Goal: Transaction & Acquisition: Purchase product/service

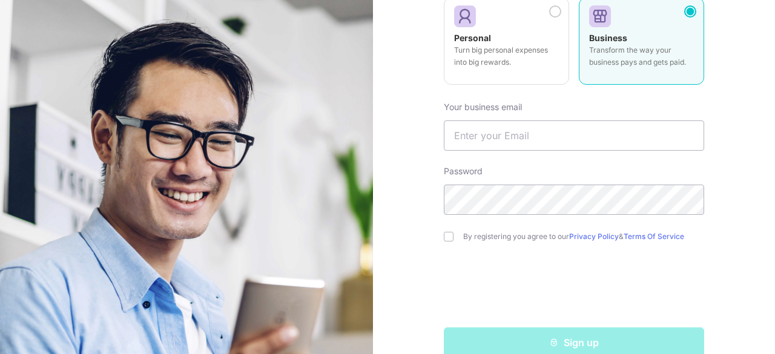
scroll to position [173, 0]
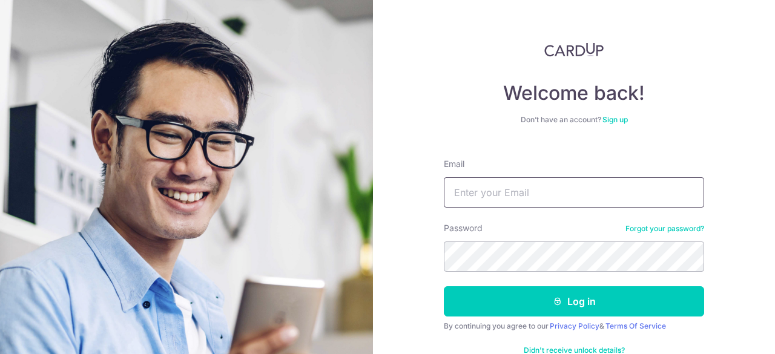
click at [501, 184] on input "Email" at bounding box center [574, 192] width 260 height 30
drag, startPoint x: 495, startPoint y: 194, endPoint x: 402, endPoint y: 190, distance: 94.0
click at [402, 190] on div "Welcome back! Don’t have an account? Sign up Email [EMAIL_ADDRESS][DOMAIN_NAME]…" at bounding box center [574, 177] width 402 height 354
type input "[EMAIL_ADDRESS][DOMAIN_NAME]"
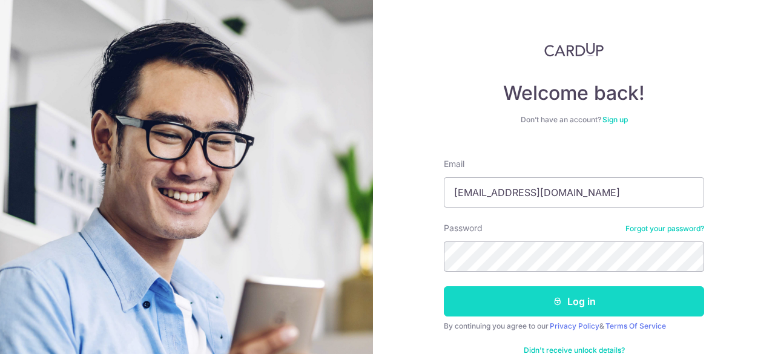
click at [524, 291] on button "Log in" at bounding box center [574, 301] width 260 height 30
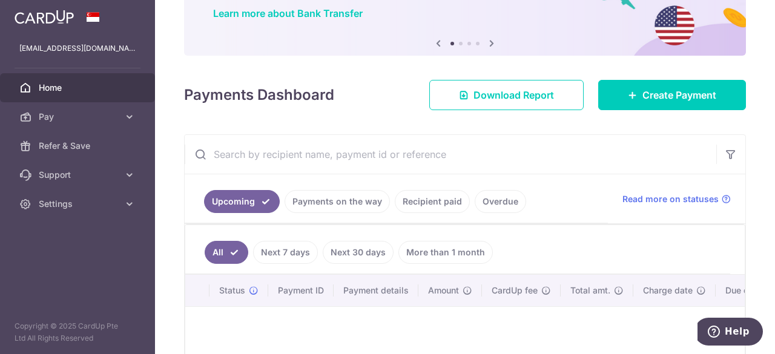
scroll to position [93, 0]
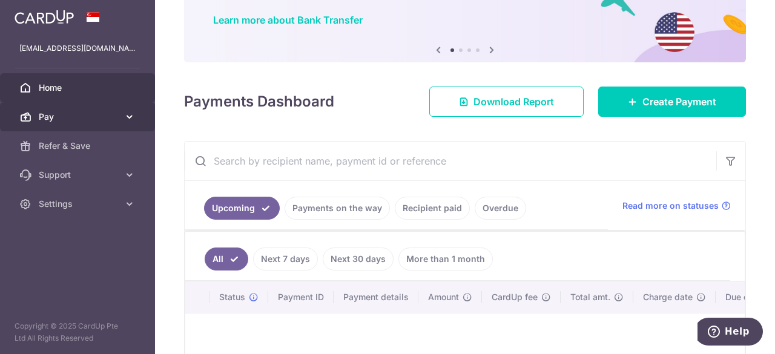
click at [127, 116] on icon at bounding box center [130, 117] width 12 height 12
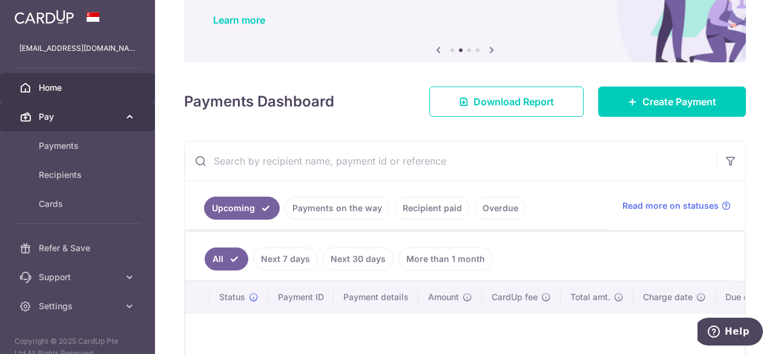
click at [129, 111] on icon at bounding box center [130, 117] width 12 height 12
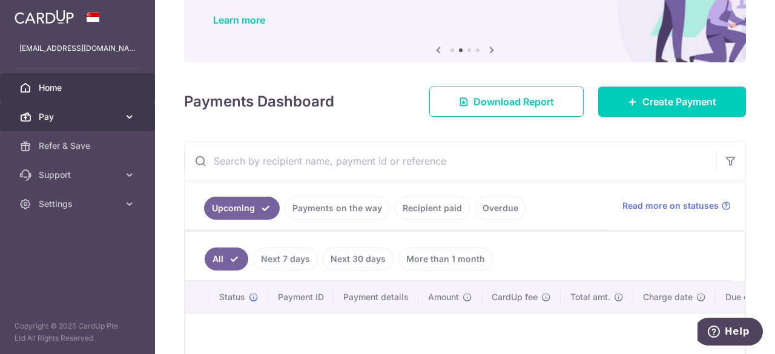
click at [125, 119] on icon at bounding box center [130, 117] width 12 height 12
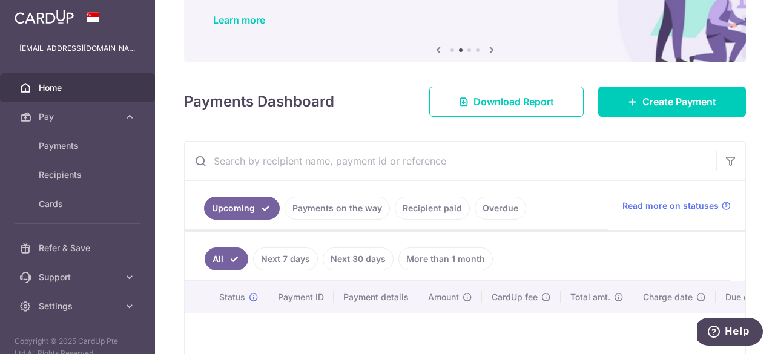
click at [287, 135] on div "× Pause Schedule Pause all future payments in this series Pause just this one p…" at bounding box center [465, 177] width 620 height 354
click at [136, 122] on link "Pay" at bounding box center [77, 116] width 155 height 29
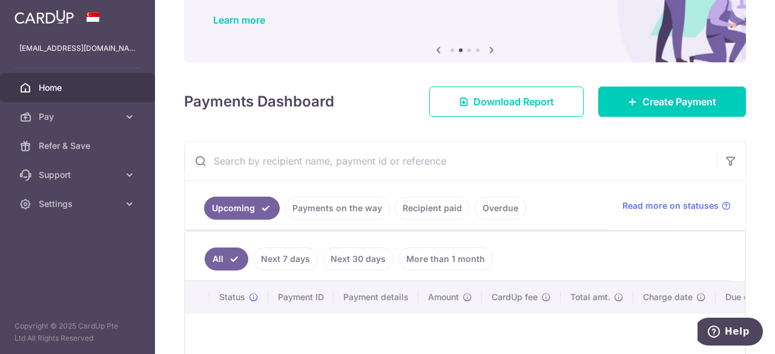
click at [226, 145] on input "text" at bounding box center [451, 161] width 532 height 39
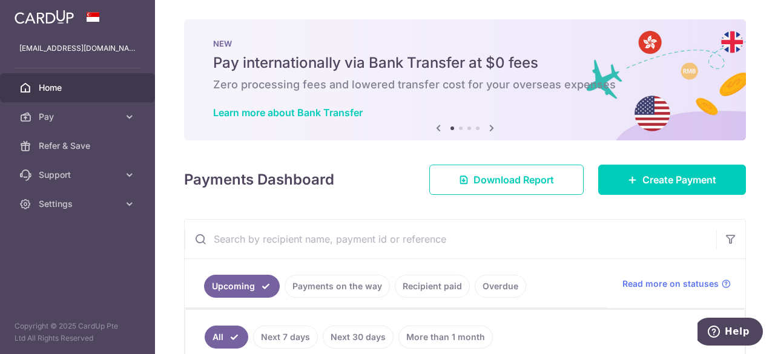
click at [311, 223] on div "× Pause Schedule Pause all future payments in this series Pause just this one p…" at bounding box center [465, 177] width 620 height 354
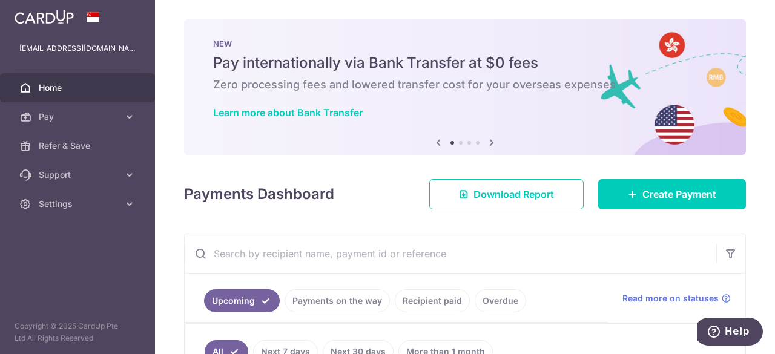
click at [486, 145] on icon at bounding box center [491, 142] width 15 height 15
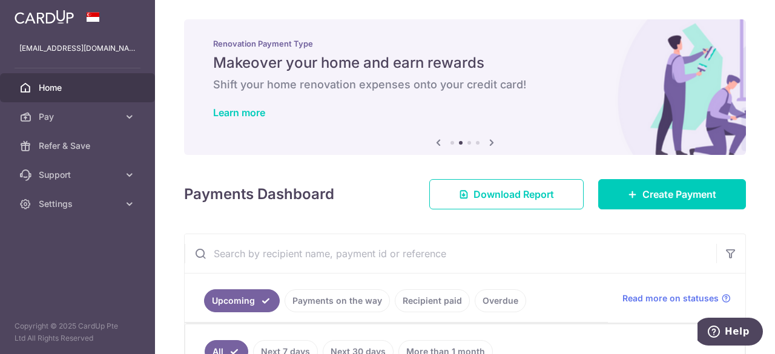
click at [431, 141] on icon at bounding box center [438, 142] width 15 height 15
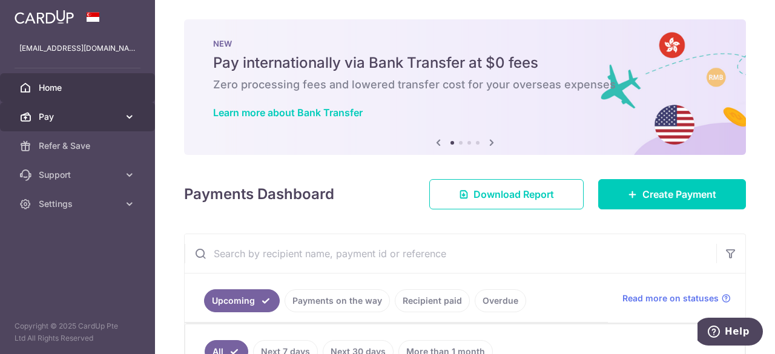
click at [120, 124] on link "Pay" at bounding box center [77, 116] width 155 height 29
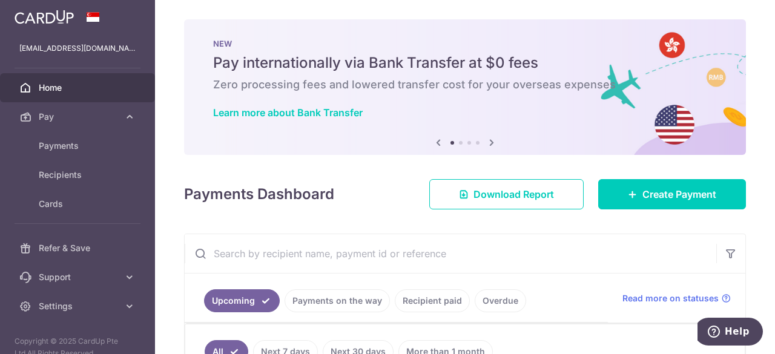
click at [285, 219] on div "× Pause Schedule Pause all future payments in this series Pause just this one p…" at bounding box center [465, 177] width 620 height 354
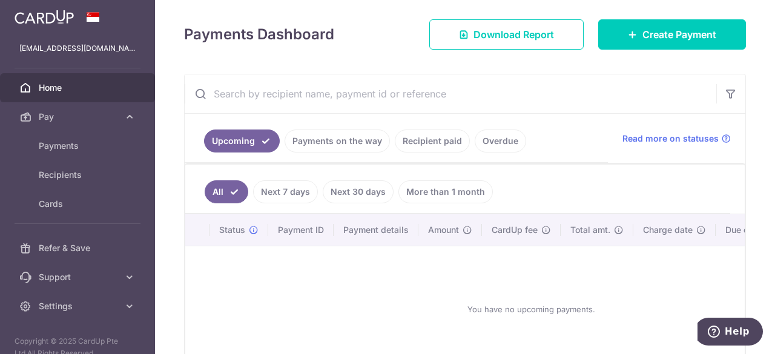
scroll to position [173, 0]
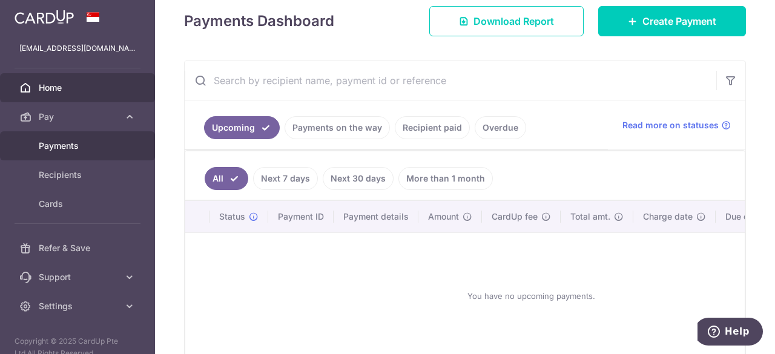
click at [87, 153] on link "Payments" at bounding box center [77, 145] width 155 height 29
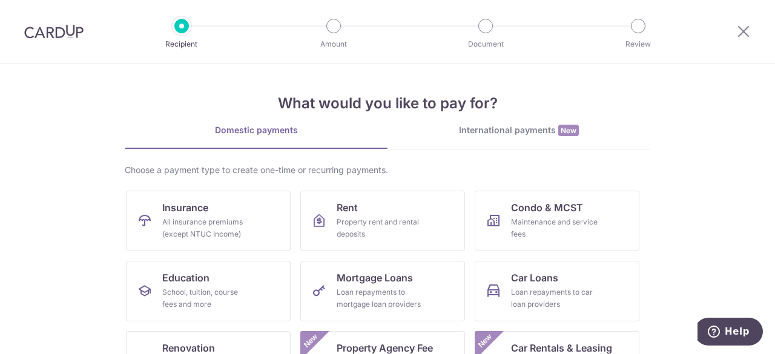
click at [751, 36] on div at bounding box center [743, 31] width 63 height 63
click at [747, 36] on icon at bounding box center [743, 31] width 15 height 15
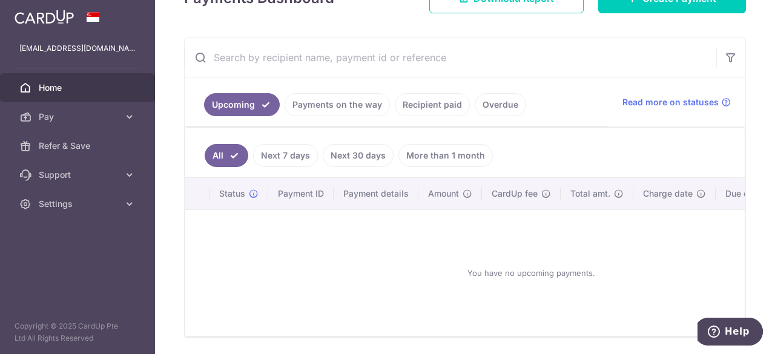
scroll to position [206, 0]
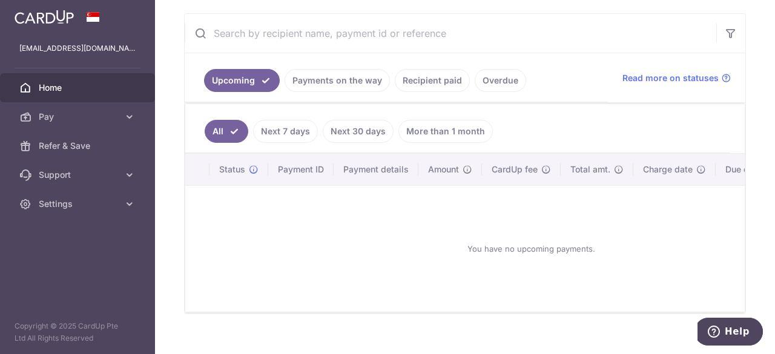
click at [92, 89] on span "Home" at bounding box center [79, 88] width 80 height 12
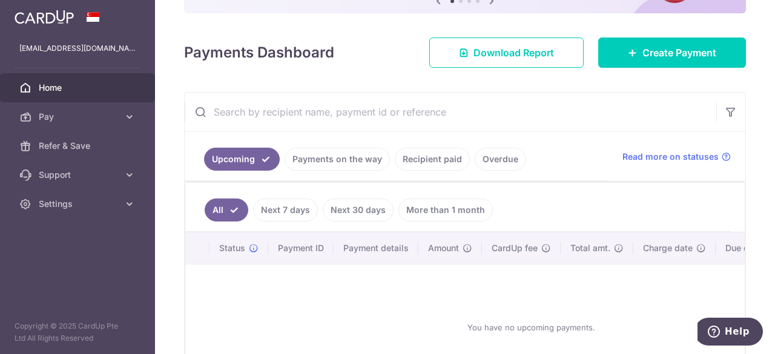
scroll to position [177, 0]
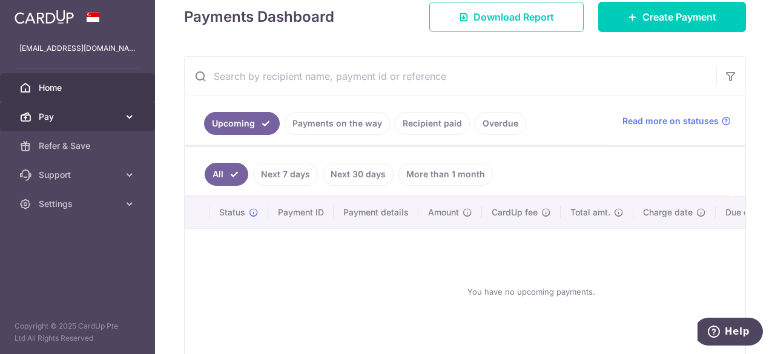
click at [130, 116] on icon at bounding box center [130, 117] width 12 height 12
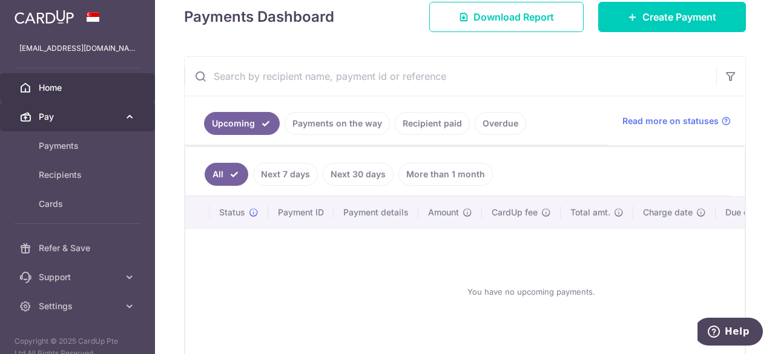
click at [128, 121] on icon at bounding box center [130, 117] width 12 height 12
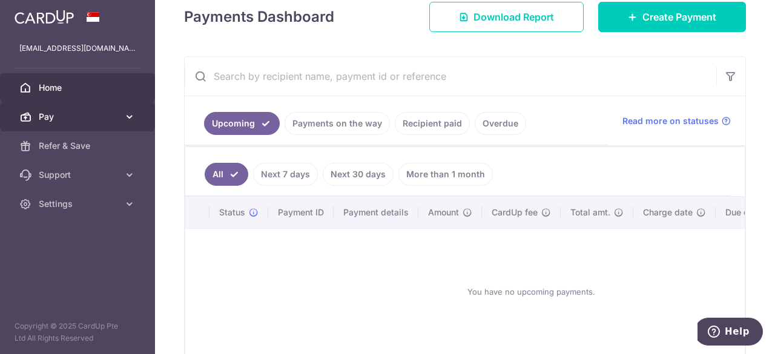
click at [132, 125] on link "Pay" at bounding box center [77, 116] width 155 height 29
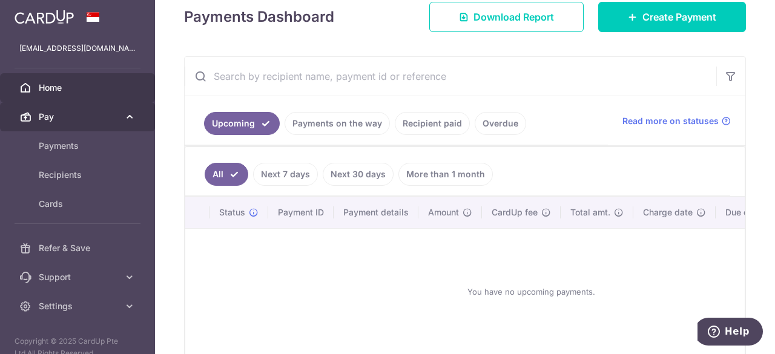
click at [124, 119] on icon at bounding box center [130, 117] width 12 height 12
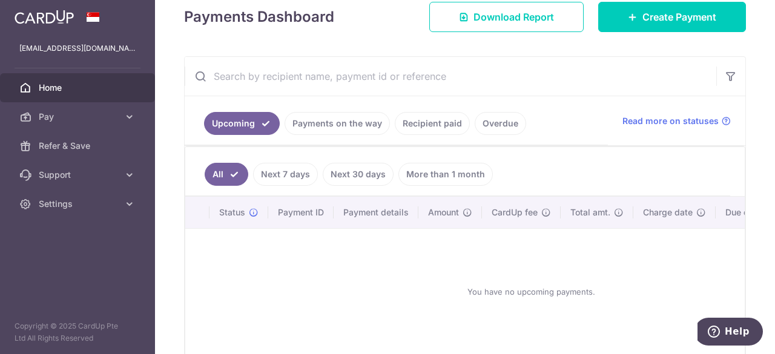
click at [442, 239] on div "You have no upcoming payments." at bounding box center [531, 292] width 663 height 107
click at [132, 121] on icon at bounding box center [130, 117] width 12 height 12
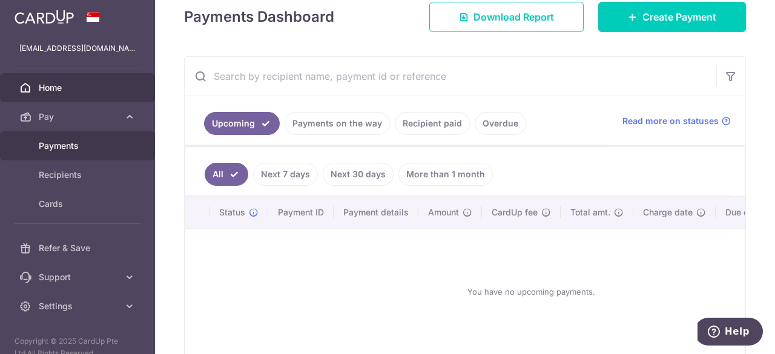
click at [125, 150] on link "Payments" at bounding box center [77, 145] width 155 height 29
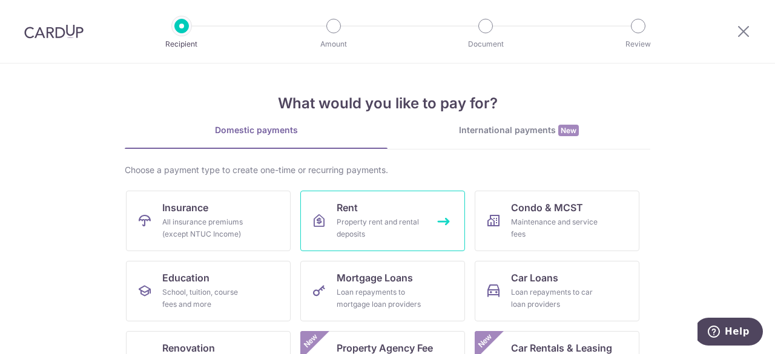
click at [369, 231] on div "Property rent and rental deposits" at bounding box center [380, 228] width 87 height 24
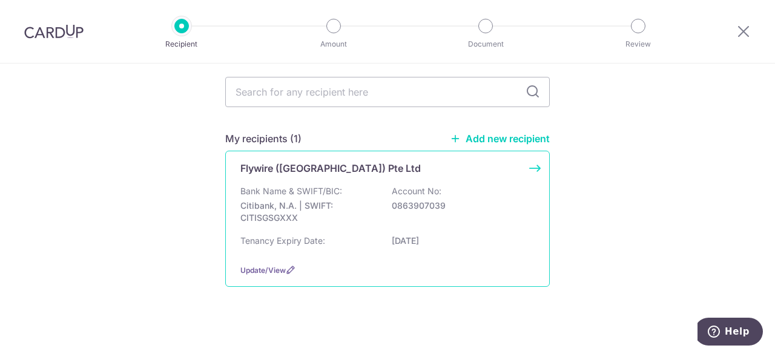
scroll to position [97, 0]
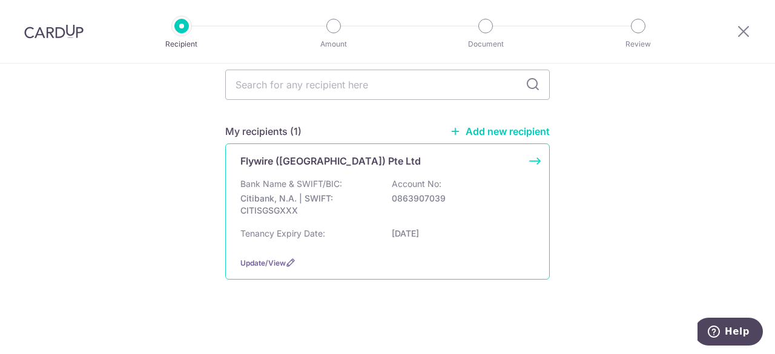
click at [366, 234] on div "Tenancy Expiry Date: 31/10/2025" at bounding box center [387, 237] width 294 height 19
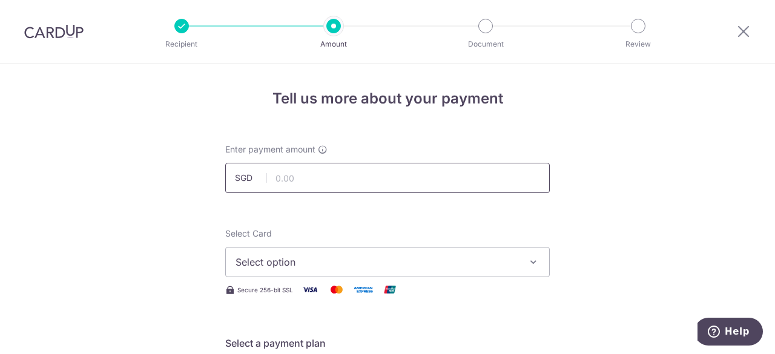
click at [329, 181] on input "text" at bounding box center [387, 178] width 325 height 30
type input "1,001.77"
click at [367, 267] on span "Select option" at bounding box center [377, 262] width 282 height 15
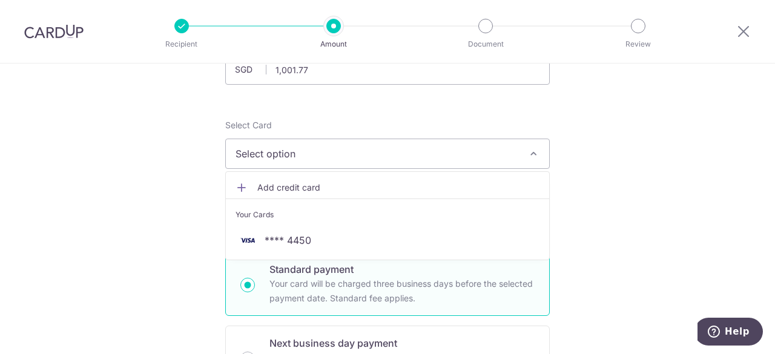
scroll to position [109, 0]
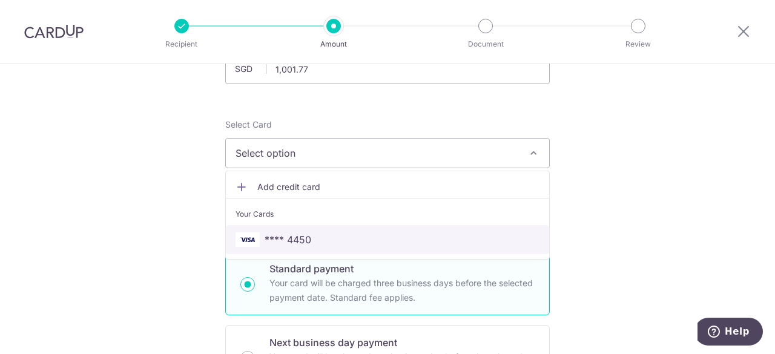
click at [358, 233] on span "**** 4450" at bounding box center [388, 240] width 304 height 15
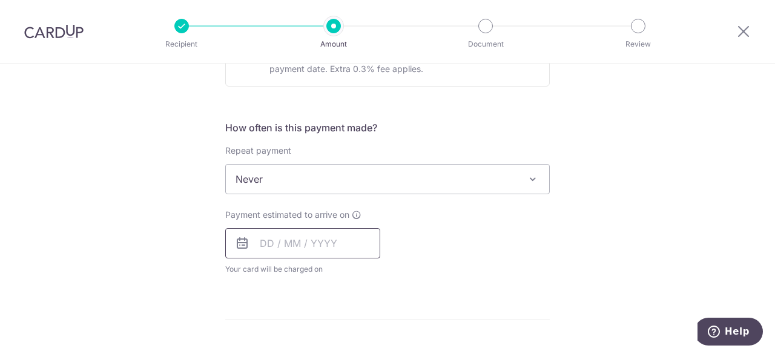
scroll to position [420, 0]
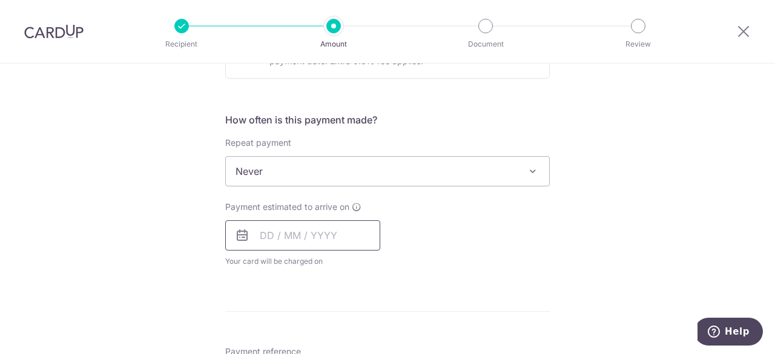
click at [331, 234] on input "text" at bounding box center [302, 235] width 155 height 30
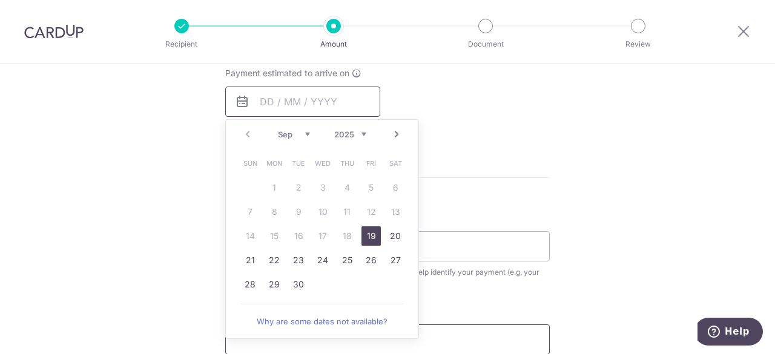
scroll to position [581, 0]
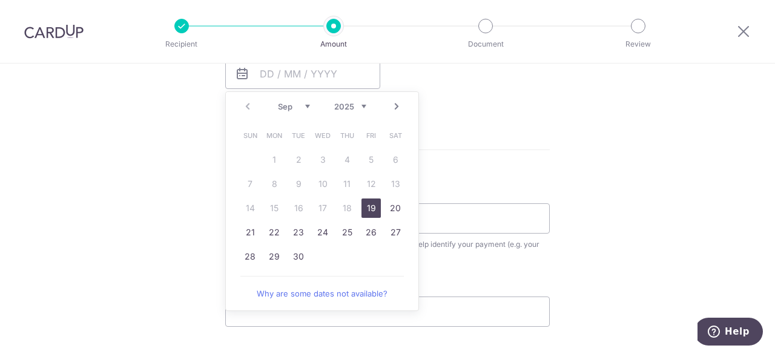
click at [367, 206] on link "19" at bounding box center [371, 208] width 19 height 19
type input "[DATE]"
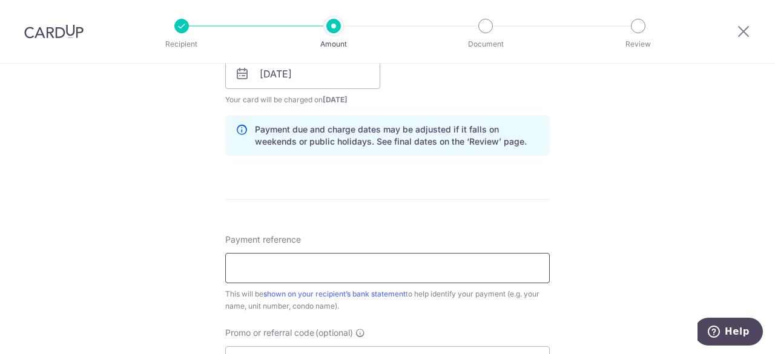
click at [321, 266] on input "Payment reference" at bounding box center [387, 268] width 325 height 30
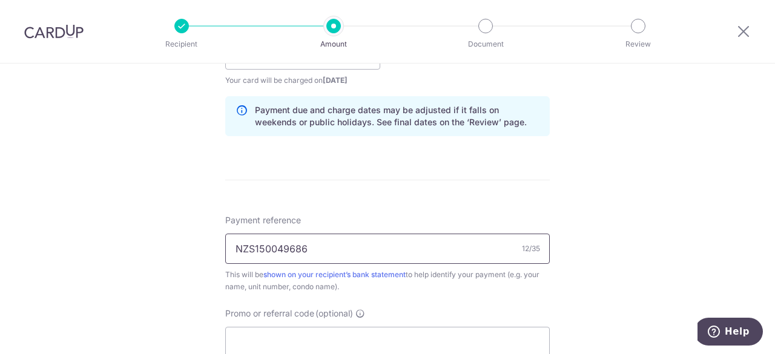
scroll to position [613, 0]
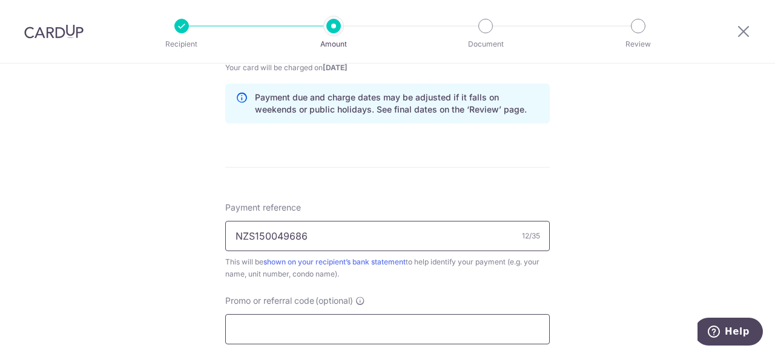
type input "NZS150049686"
click at [300, 322] on input "Promo or referral code (optional)" at bounding box center [387, 329] width 325 height 30
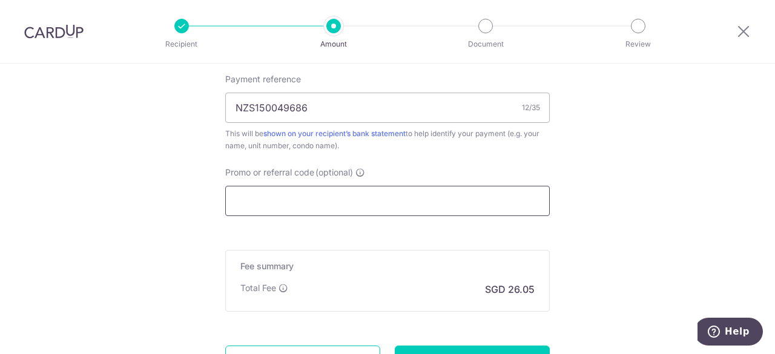
scroll to position [747, 0]
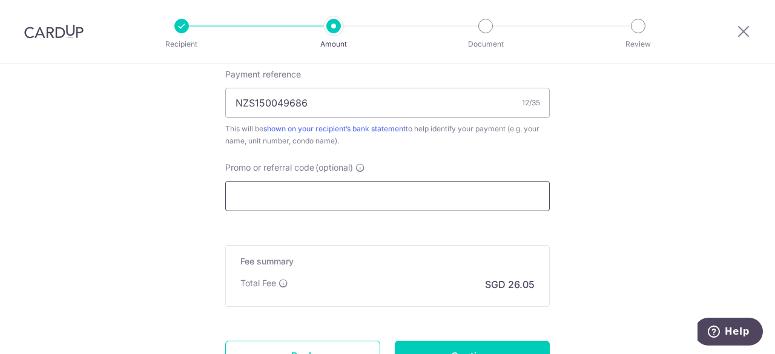
paste input "SAVERENT179"
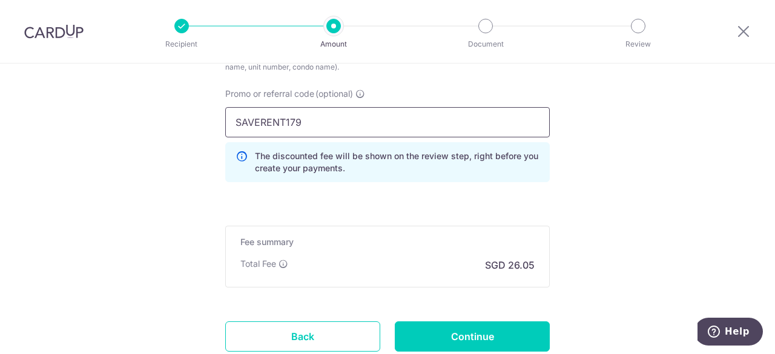
scroll to position [824, 0]
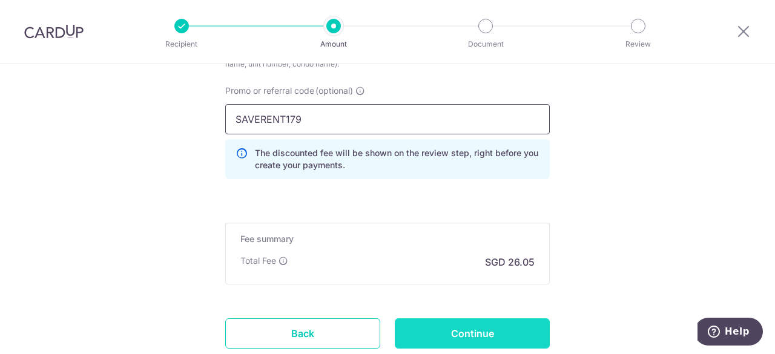
type input "SAVERENT179"
click at [451, 326] on input "Continue" at bounding box center [472, 334] width 155 height 30
type input "Create Schedule"
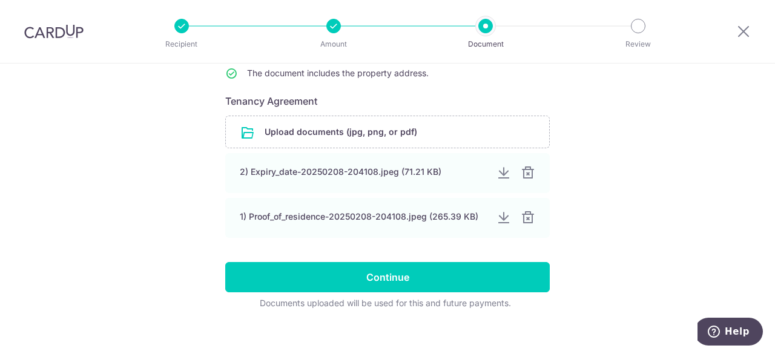
scroll to position [182, 0]
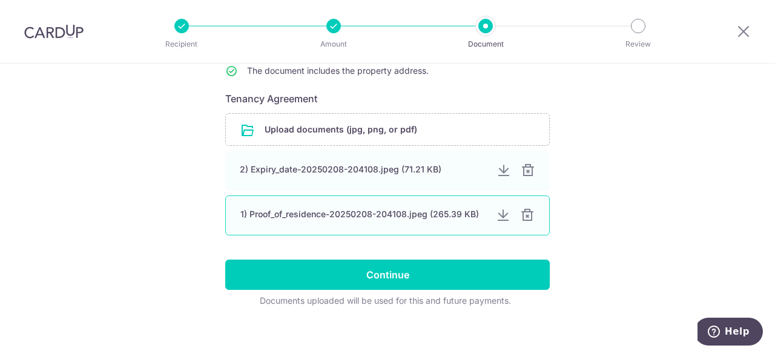
click at [345, 221] on div "1) Proof_of_residence-20250208-204108.jpeg (265.39 KB)" at bounding box center [387, 216] width 325 height 40
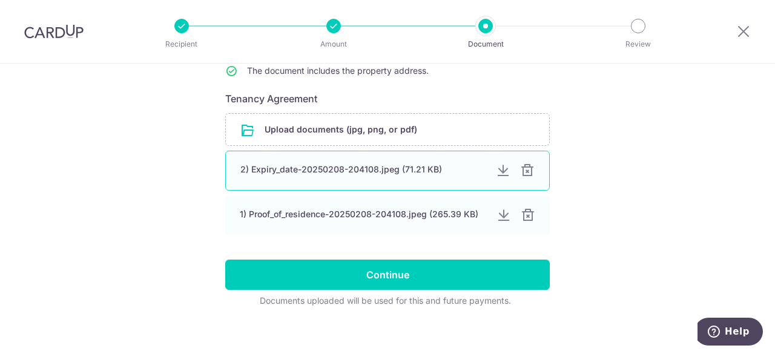
click at [351, 182] on div "2) Expiry_date-20250208-204108.jpeg (71.21 KB)" at bounding box center [387, 171] width 325 height 40
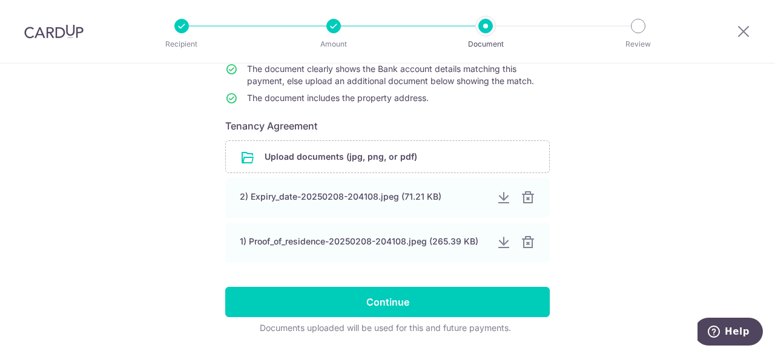
scroll to position [190, 0]
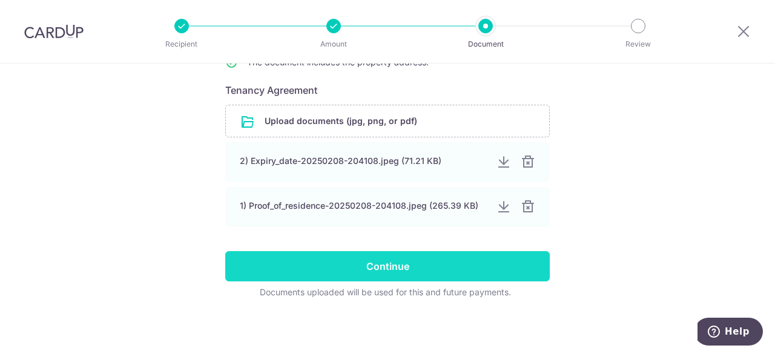
click at [367, 263] on input "Continue" at bounding box center [387, 266] width 325 height 30
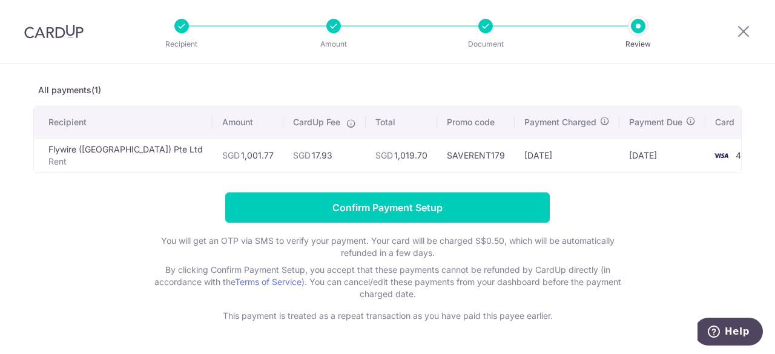
scroll to position [51, 0]
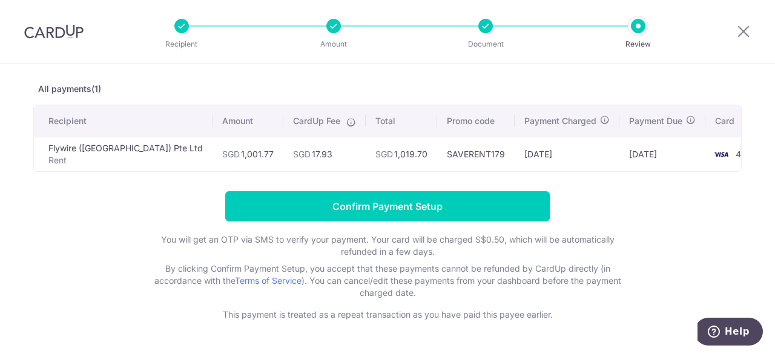
click at [291, 163] on td "SGD 17.93" at bounding box center [324, 154] width 82 height 35
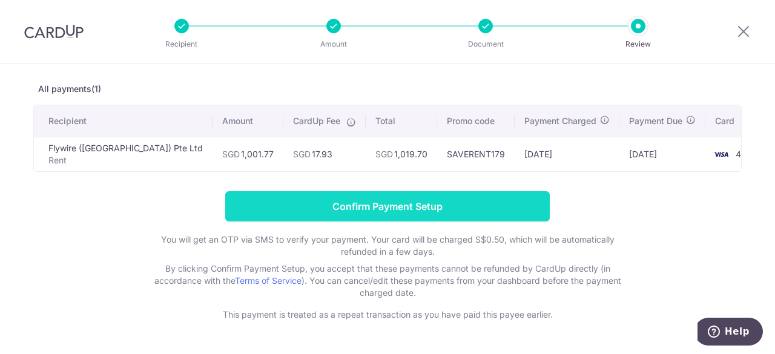
click at [319, 208] on input "Confirm Payment Setup" at bounding box center [387, 206] width 325 height 30
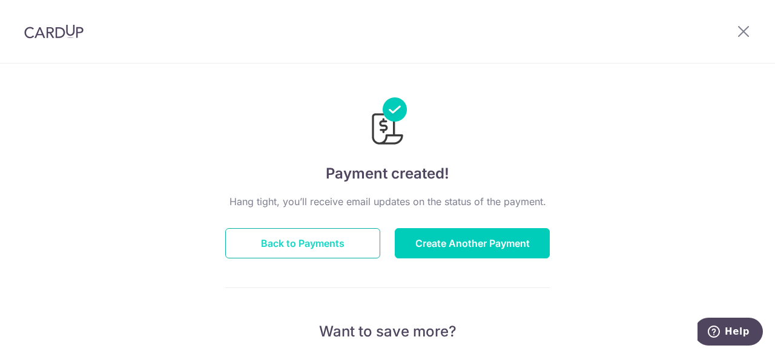
click at [295, 242] on button "Back to Payments" at bounding box center [302, 243] width 155 height 30
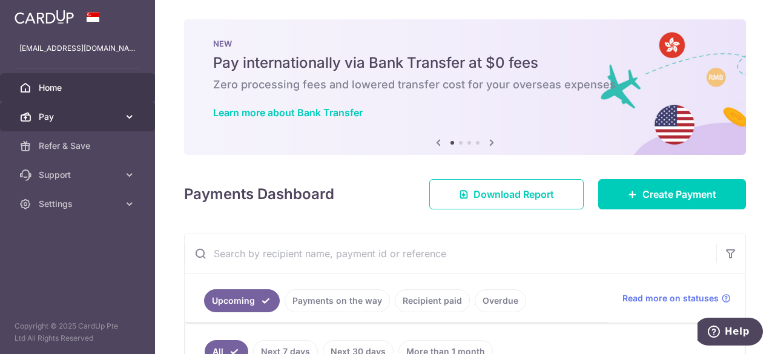
click at [116, 110] on link "Pay" at bounding box center [77, 116] width 155 height 29
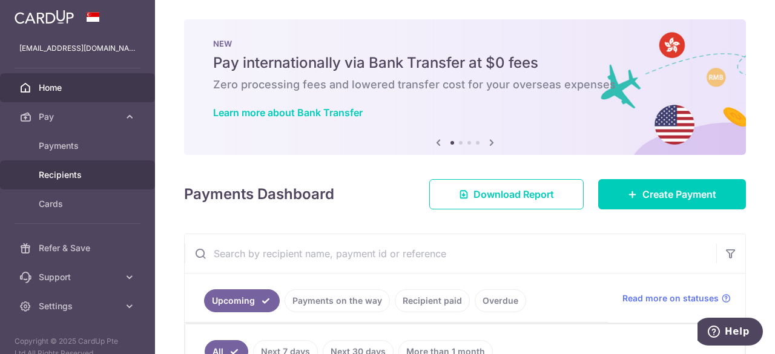
click at [90, 172] on span "Recipients" at bounding box center [79, 175] width 80 height 12
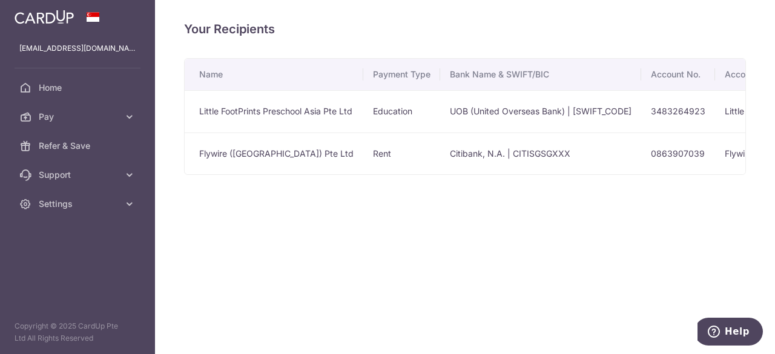
click at [306, 162] on td "Flywire (Singapore) Pte Ltd" at bounding box center [274, 154] width 179 height 42
drag, startPoint x: 663, startPoint y: 151, endPoint x: 707, endPoint y: 160, distance: 45.9
click at [707, 160] on td "0863907039" at bounding box center [678, 154] width 74 height 42
click at [669, 151] on td "0863907039" at bounding box center [678, 154] width 74 height 42
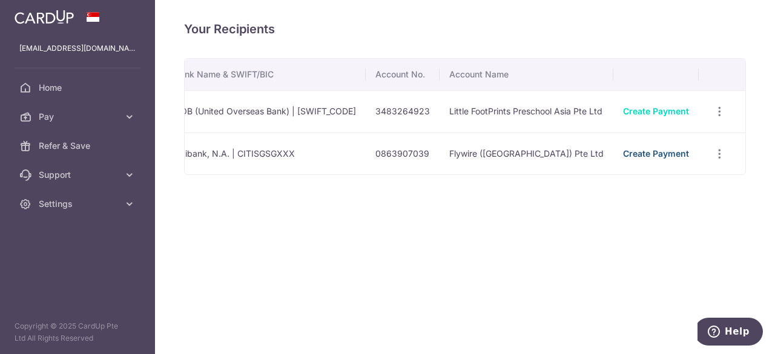
click at [672, 148] on link "Create Payment" at bounding box center [656, 153] width 66 height 10
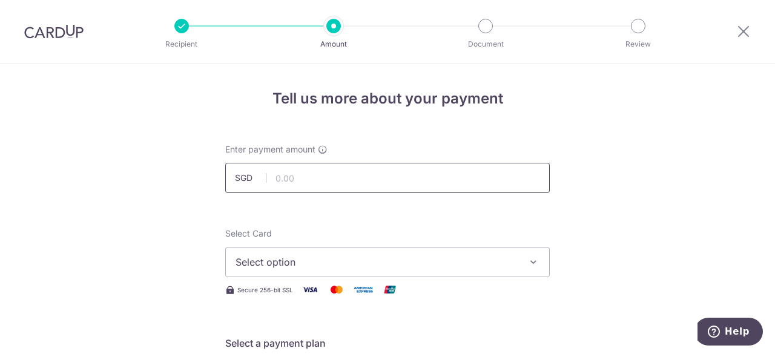
click at [337, 171] on input "text" at bounding box center [387, 178] width 325 height 30
type input "1,001.77"
click at [353, 259] on span "Select option" at bounding box center [377, 262] width 282 height 15
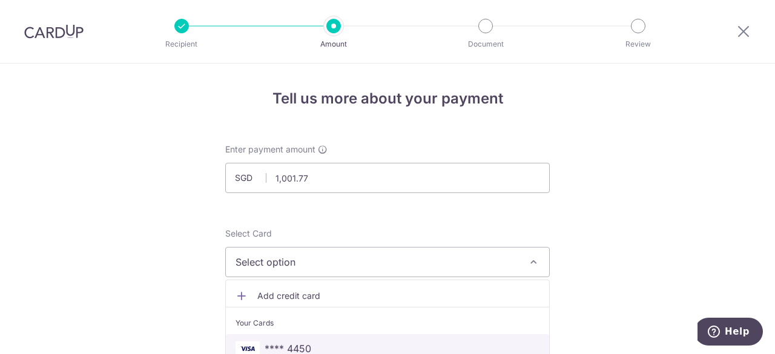
click at [334, 343] on span "**** 4450" at bounding box center [388, 349] width 304 height 15
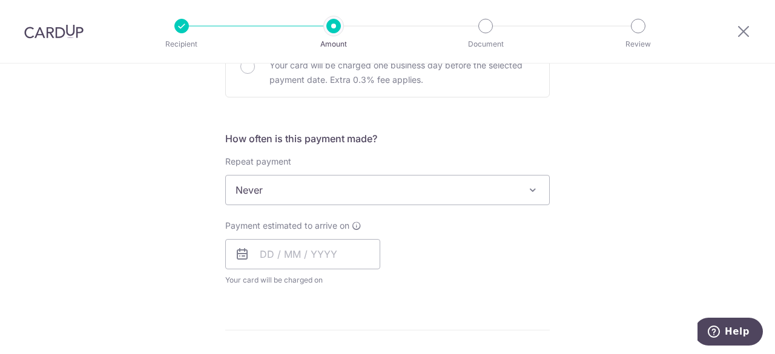
scroll to position [402, 0]
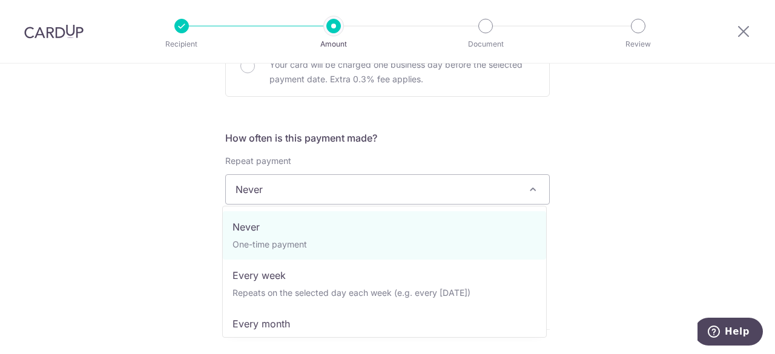
click at [317, 196] on span "Never" at bounding box center [387, 189] width 323 height 29
click at [323, 184] on span "Never" at bounding box center [387, 189] width 323 height 29
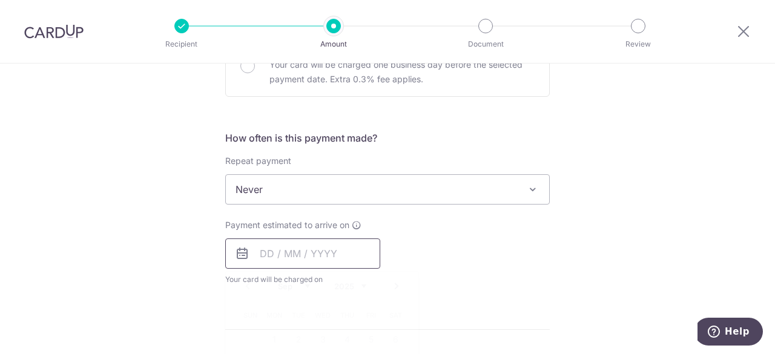
click at [263, 259] on input "text" at bounding box center [302, 254] width 155 height 30
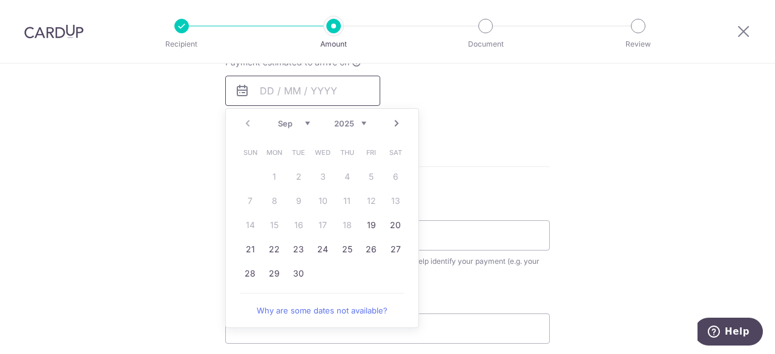
scroll to position [565, 0]
click at [362, 228] on link "19" at bounding box center [371, 224] width 19 height 19
type input "19/09/2025"
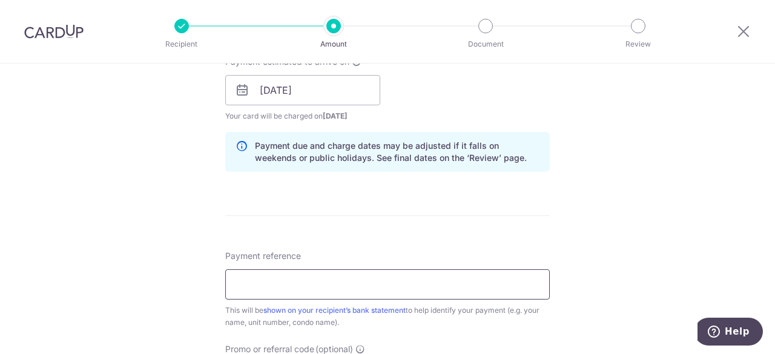
click at [379, 289] on input "Payment reference" at bounding box center [387, 285] width 325 height 30
type input "NZS150049686"
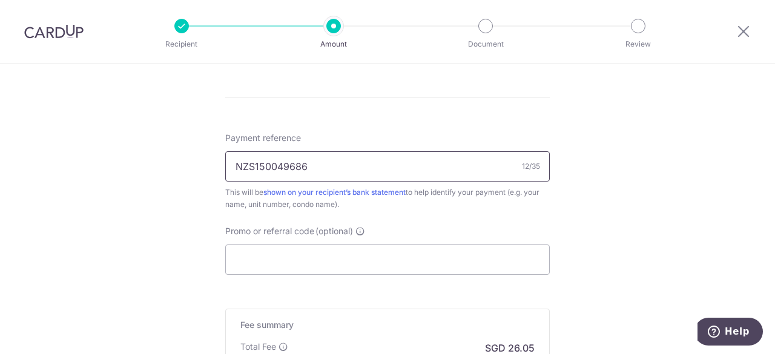
scroll to position [684, 0]
click at [292, 254] on input "Promo or referral code (optional)" at bounding box center [387, 259] width 325 height 30
paste input "OCBC90NV"
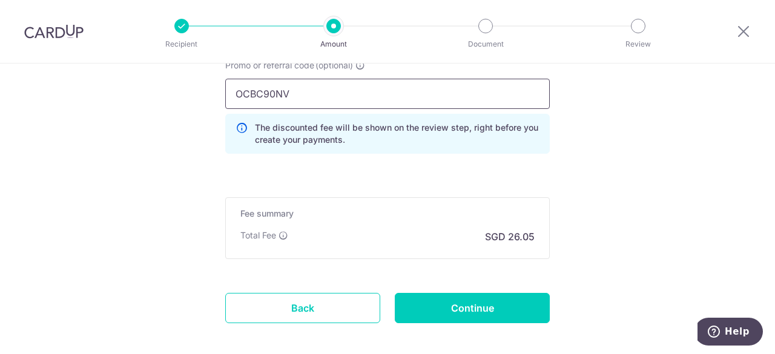
scroll to position [850, 0]
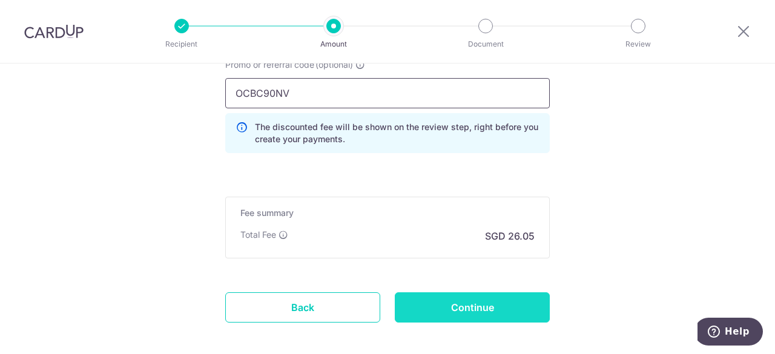
type input "OCBC90NV"
click at [409, 297] on input "Continue" at bounding box center [472, 308] width 155 height 30
type input "Create Schedule"
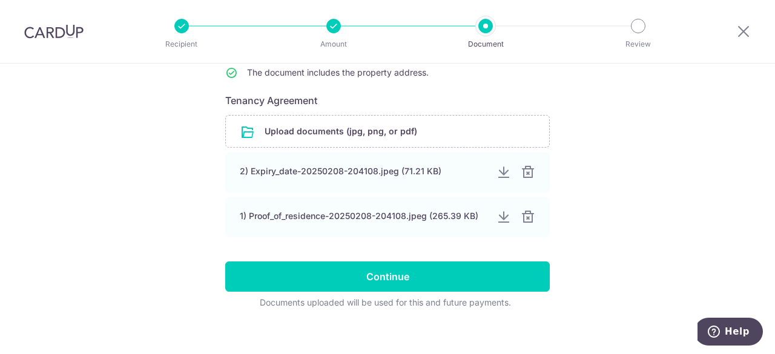
scroll to position [190, 0]
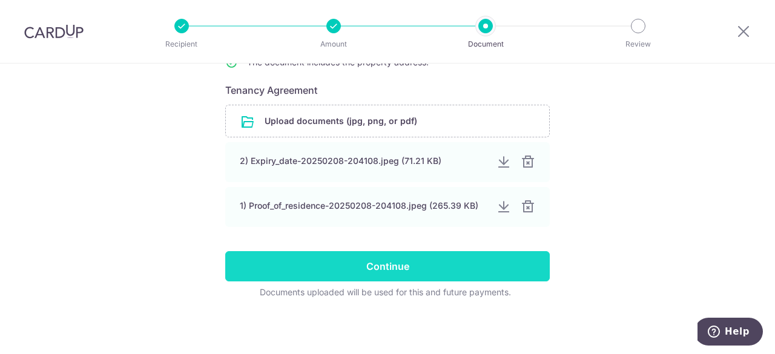
click at [396, 271] on input "Continue" at bounding box center [387, 266] width 325 height 30
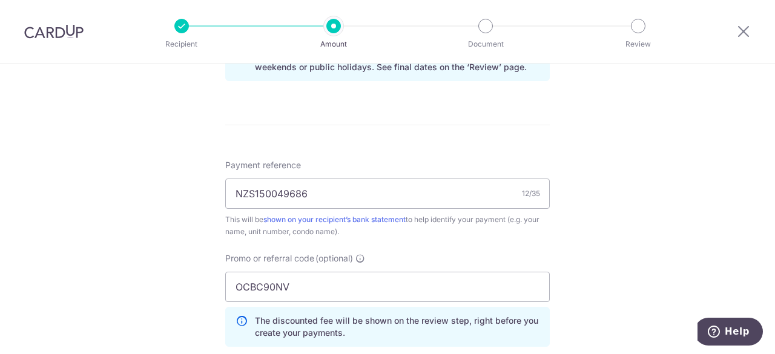
scroll to position [656, 0]
drag, startPoint x: 296, startPoint y: 287, endPoint x: 174, endPoint y: 295, distance: 121.4
click at [174, 295] on div "Tell us more about your payment Enter payment amount SGD 1,001.77 1001.77 Selec…" at bounding box center [387, 7] width 775 height 1200
paste input "SAVERENT179"
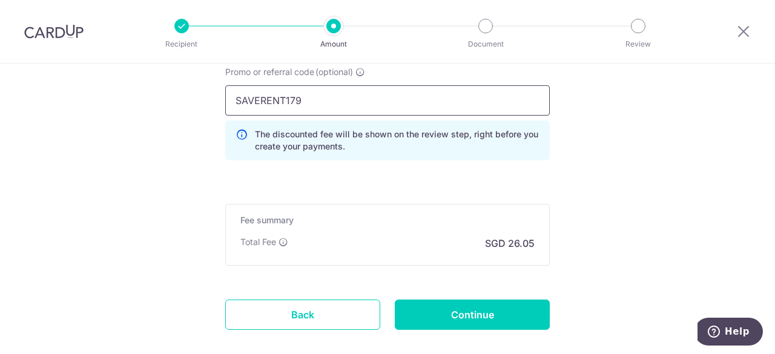
scroll to position [844, 0]
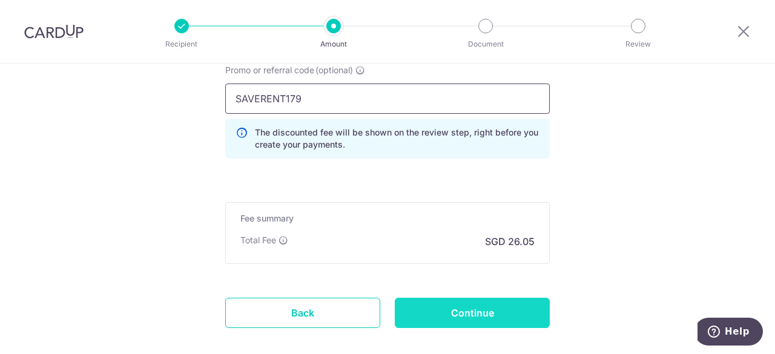
type input "SAVERENT179"
click at [453, 303] on input "Continue" at bounding box center [472, 313] width 155 height 30
type input "Update Schedule"
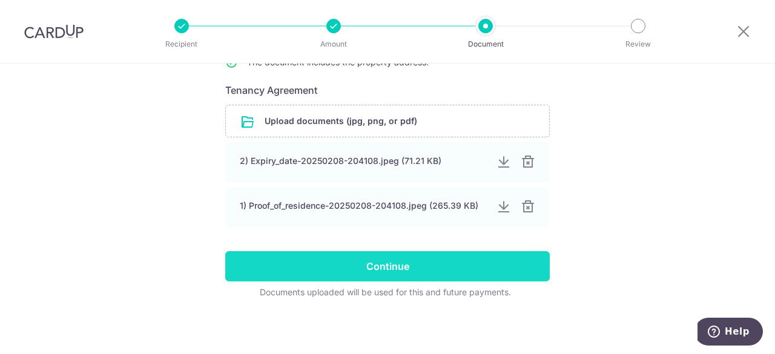
click at [394, 269] on input "Continue" at bounding box center [387, 266] width 325 height 30
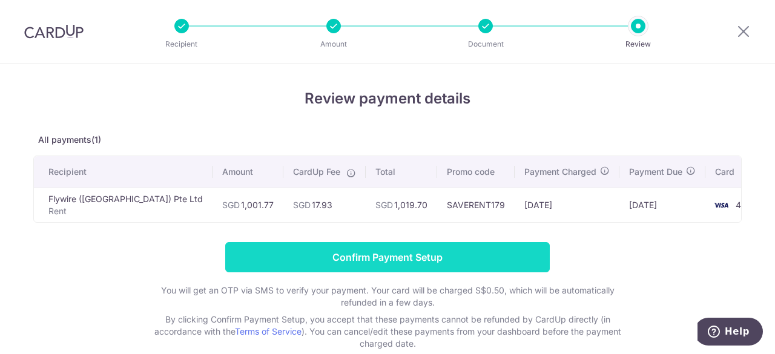
click at [403, 257] on input "Confirm Payment Setup" at bounding box center [387, 257] width 325 height 30
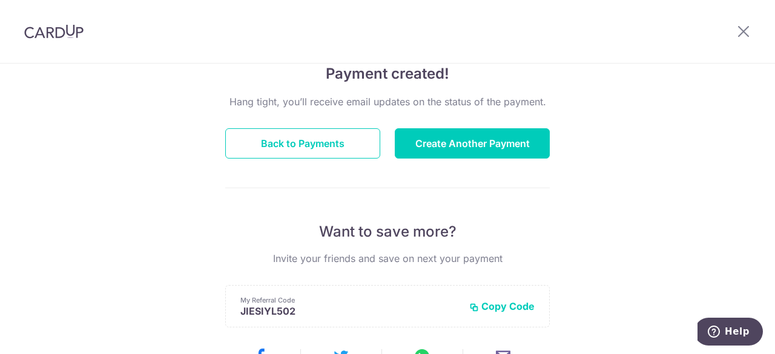
scroll to position [109, 0]
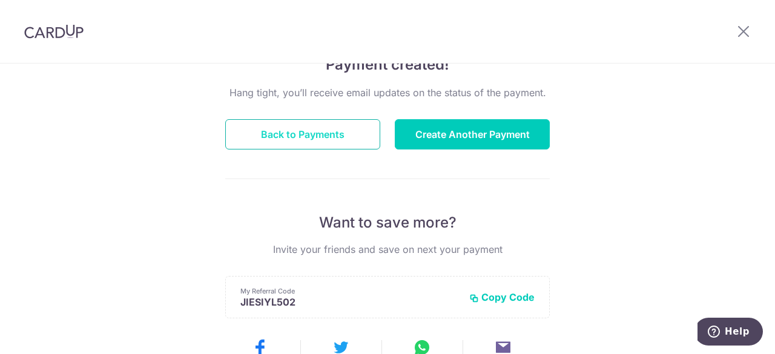
click at [334, 138] on button "Back to Payments" at bounding box center [302, 134] width 155 height 30
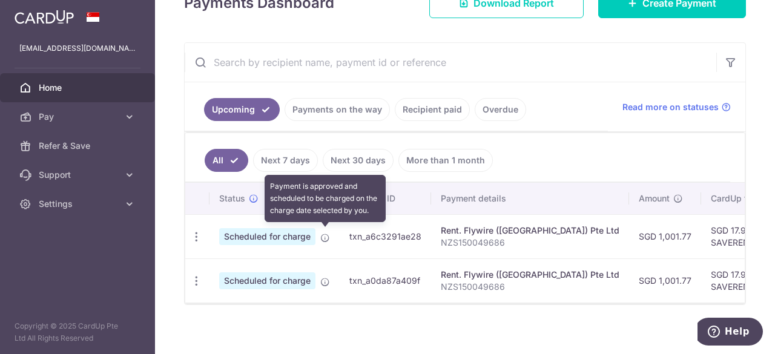
click at [325, 233] on icon at bounding box center [325, 238] width 10 height 10
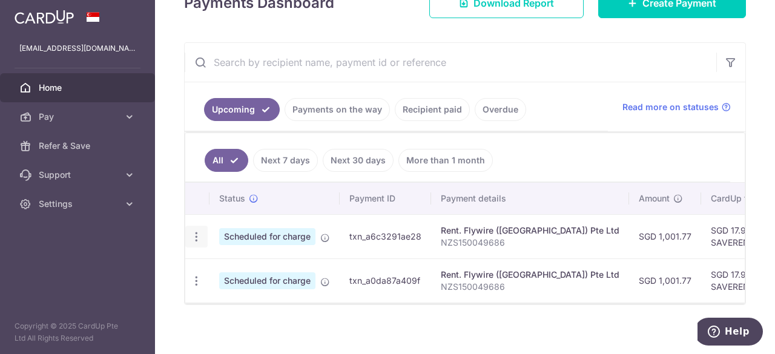
click at [203, 234] on div "Update payment Cancel payment" at bounding box center [196, 237] width 22 height 22
click at [200, 231] on icon "button" at bounding box center [196, 237] width 13 height 13
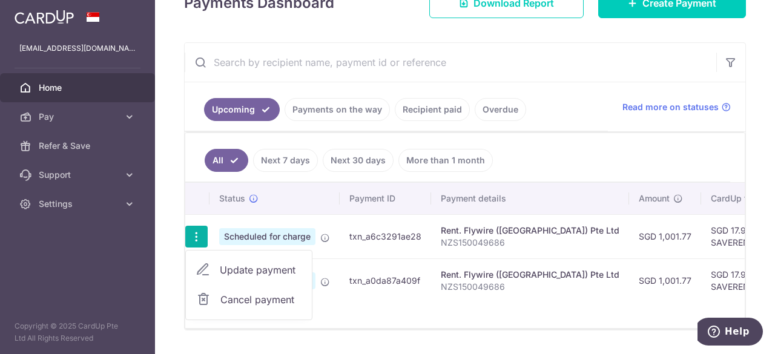
click at [281, 230] on span "Scheduled for charge" at bounding box center [267, 236] width 96 height 17
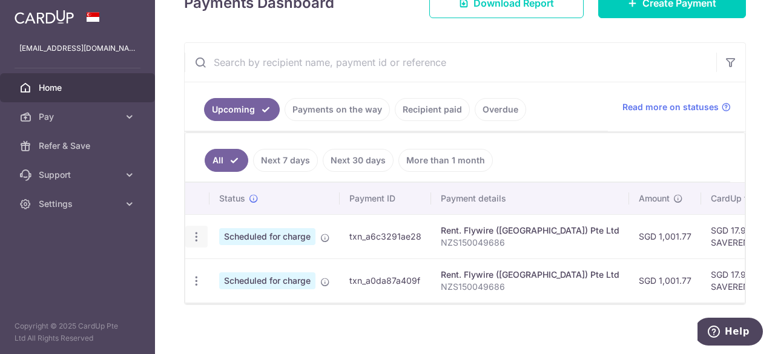
click at [197, 233] on icon "button" at bounding box center [196, 237] width 13 height 13
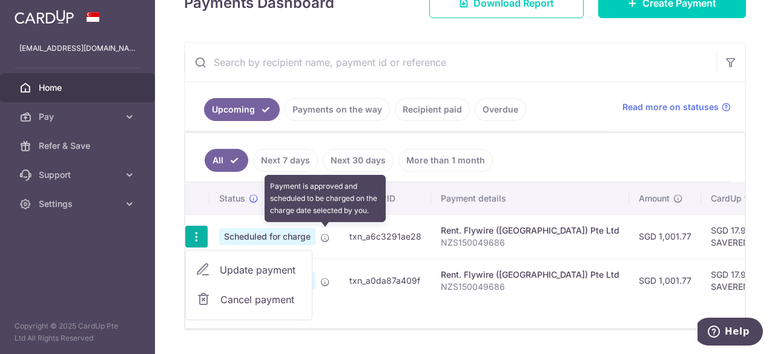
click at [321, 235] on icon at bounding box center [325, 238] width 10 height 10
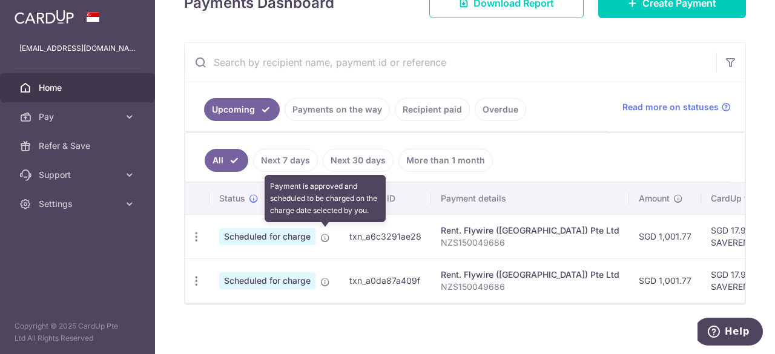
click at [327, 233] on icon at bounding box center [325, 238] width 10 height 10
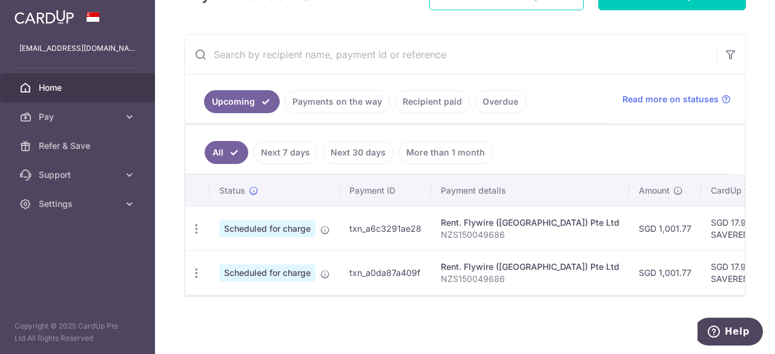
click at [291, 154] on link "Next 7 days" at bounding box center [285, 152] width 65 height 23
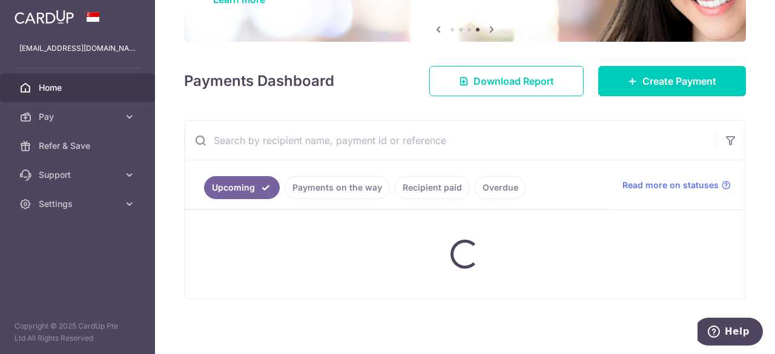
scroll to position [201, 0]
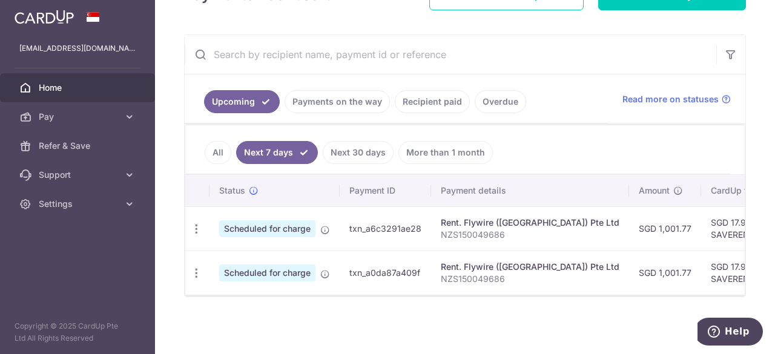
click at [218, 152] on link "All" at bounding box center [218, 152] width 27 height 23
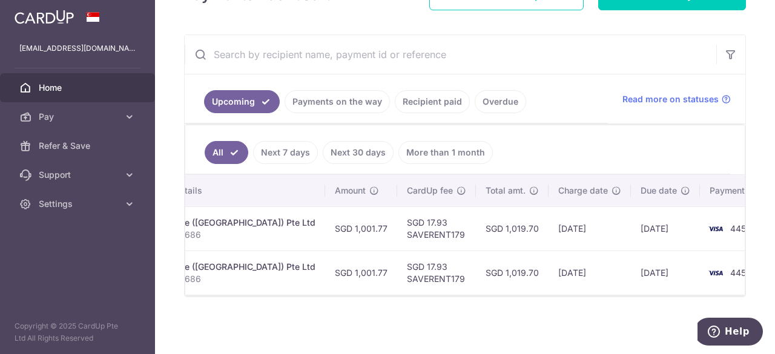
scroll to position [0, 0]
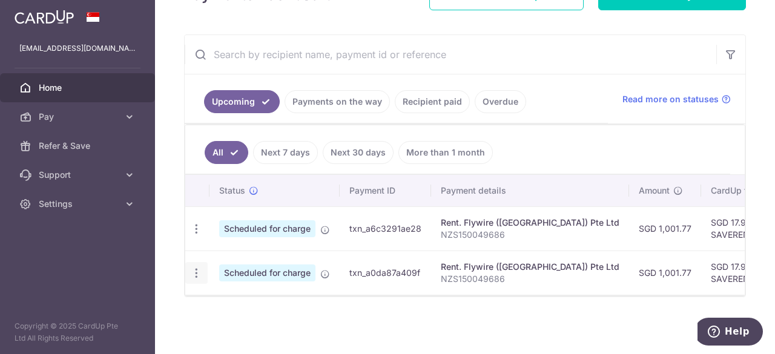
click at [190, 270] on icon "button" at bounding box center [196, 273] width 13 height 13
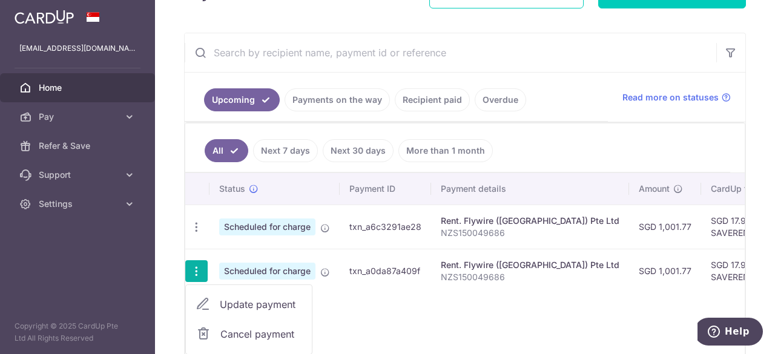
click at [245, 297] on span "Update payment" at bounding box center [261, 304] width 82 height 15
radio input "true"
type input "1,001.77"
type input "[DATE]"
type input "NZS150049686"
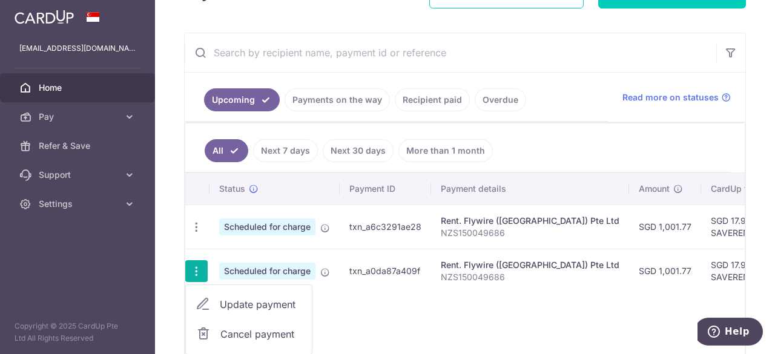
type input "SAVERENT179"
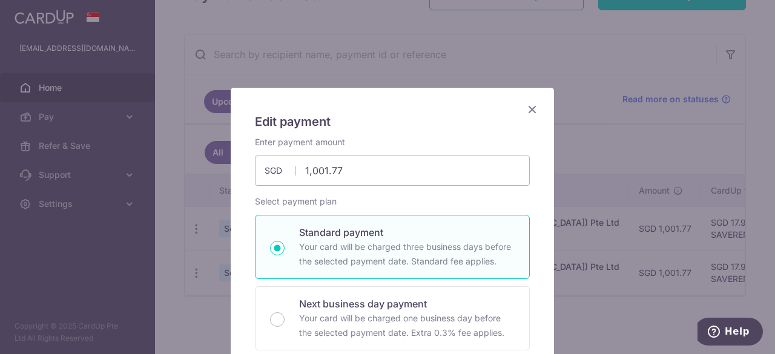
click at [532, 108] on icon "Close" at bounding box center [532, 109] width 15 height 15
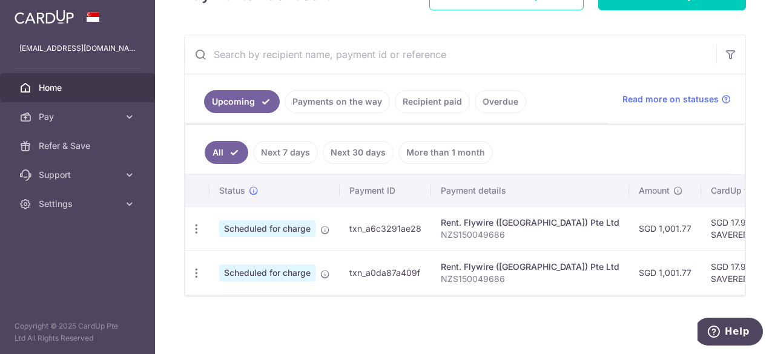
click at [257, 227] on span "Scheduled for charge" at bounding box center [267, 228] width 96 height 17
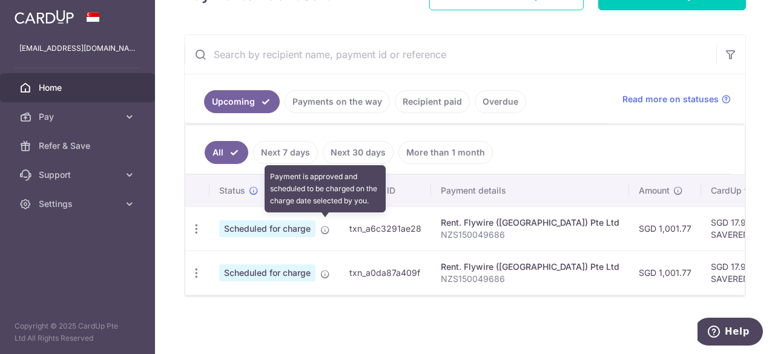
click at [325, 225] on icon at bounding box center [325, 230] width 10 height 10
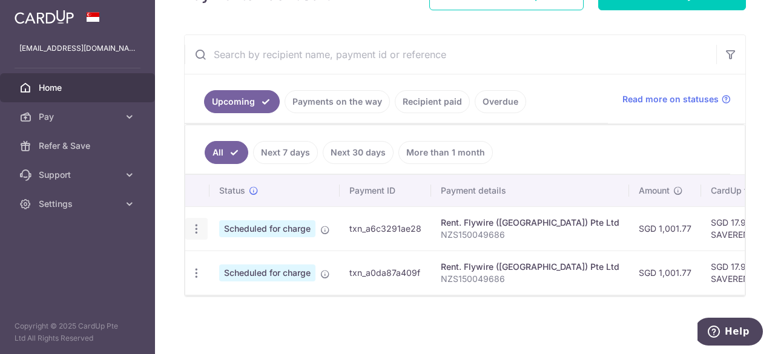
click at [196, 223] on icon "button" at bounding box center [196, 229] width 13 height 13
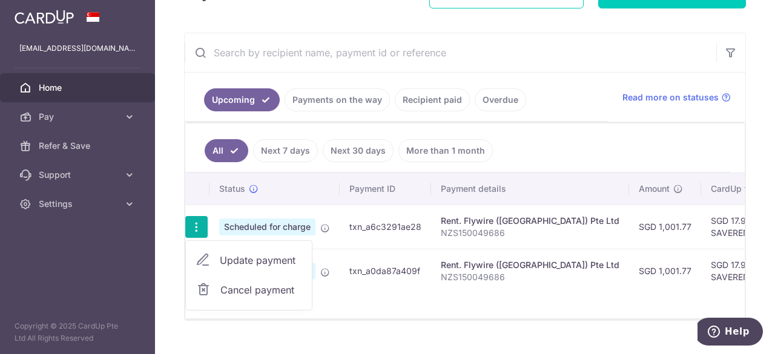
click at [402, 251] on td "txn_a0da87a409f" at bounding box center [385, 271] width 91 height 44
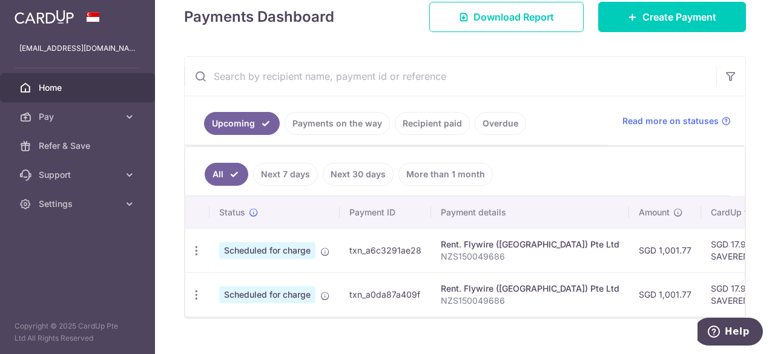
click at [352, 122] on link "Payments on the way" at bounding box center [337, 123] width 105 height 23
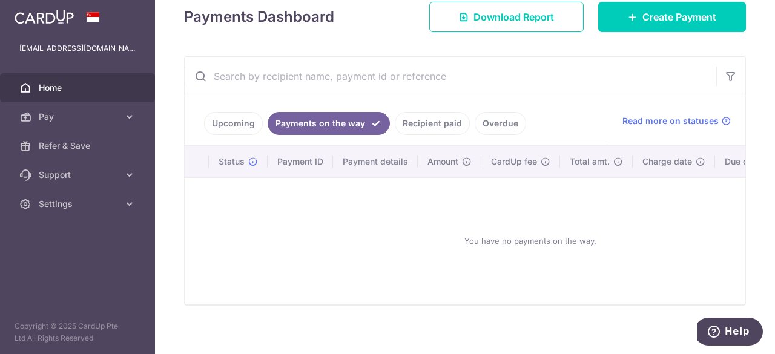
click at [420, 124] on link "Recipient paid" at bounding box center [432, 123] width 75 height 23
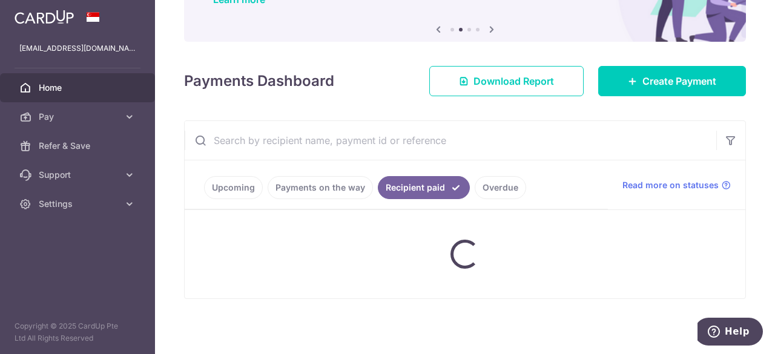
scroll to position [177, 0]
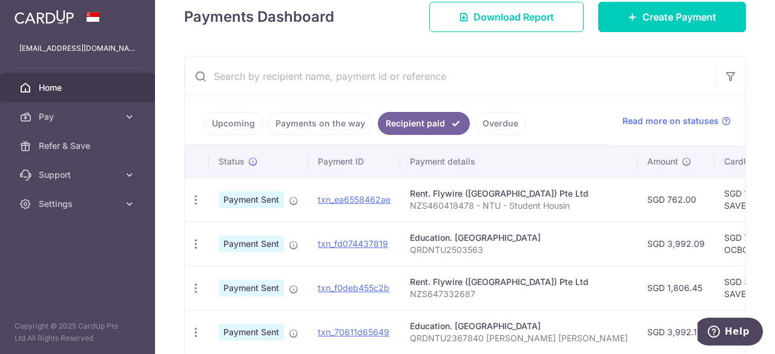
click at [498, 128] on link "Overdue" at bounding box center [500, 123] width 51 height 23
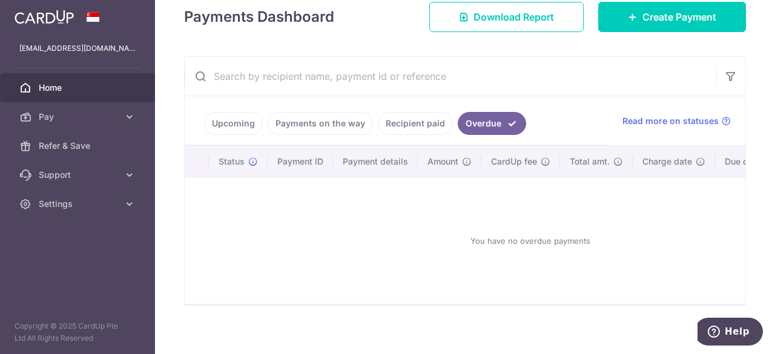
click at [213, 125] on link "Upcoming" at bounding box center [233, 123] width 59 height 23
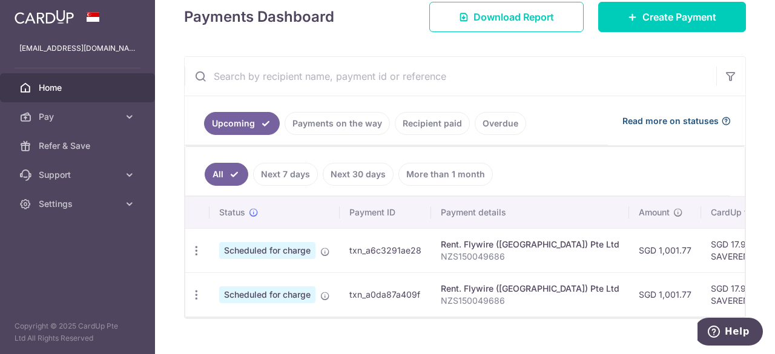
click at [661, 123] on span "Read more on statuses" at bounding box center [671, 121] width 96 height 12
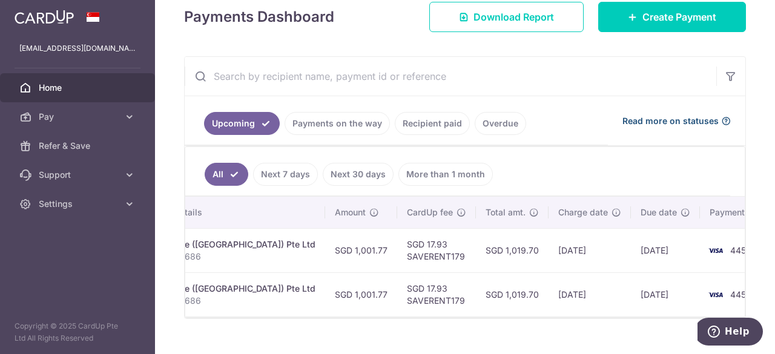
scroll to position [0, 0]
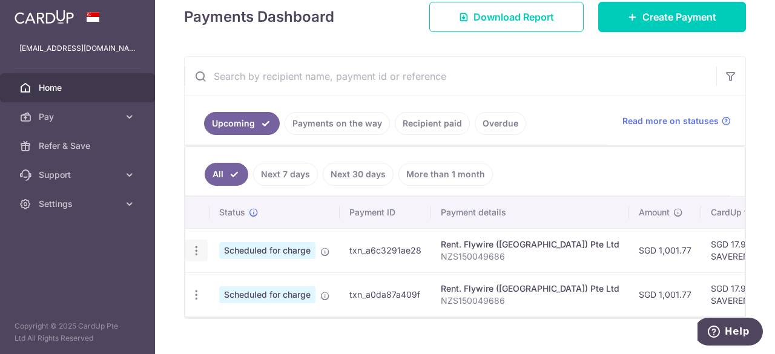
click at [190, 248] on icon "button" at bounding box center [196, 251] width 13 height 13
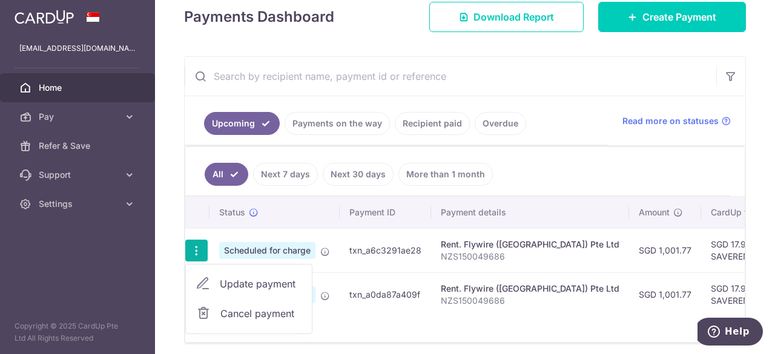
click at [567, 156] on ul "All Next 7 days Next 30 days More than 1 month" at bounding box center [457, 171] width 545 height 49
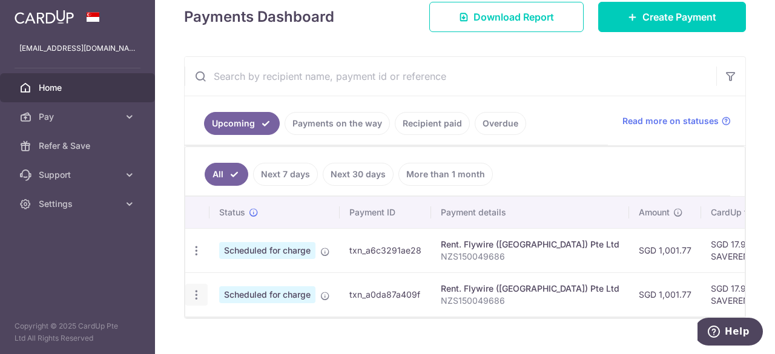
click at [194, 284] on div "Update payment Cancel payment" at bounding box center [196, 295] width 22 height 22
click at [200, 293] on icon "button" at bounding box center [196, 295] width 13 height 13
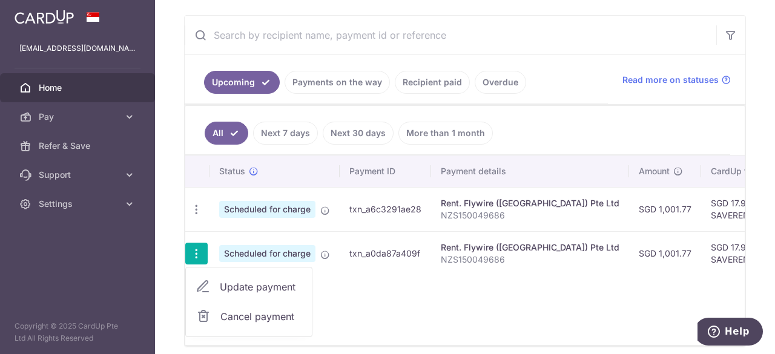
scroll to position [221, 0]
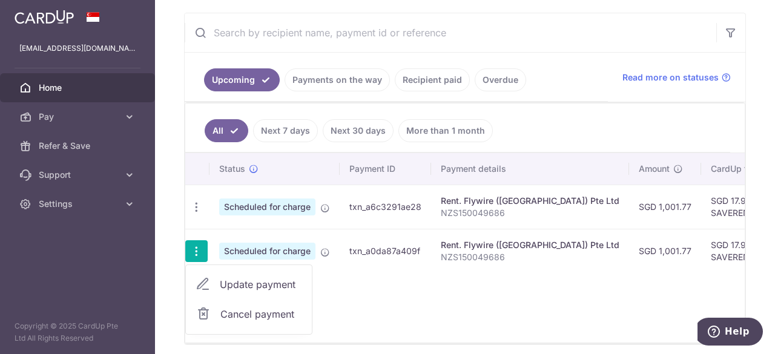
click at [163, 221] on div "× Pause Schedule Pause all future payments in this series Pause just this one p…" at bounding box center [465, 177] width 620 height 354
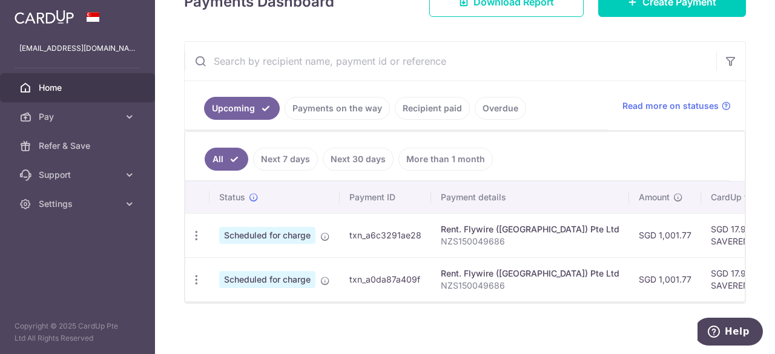
scroll to position [201, 0]
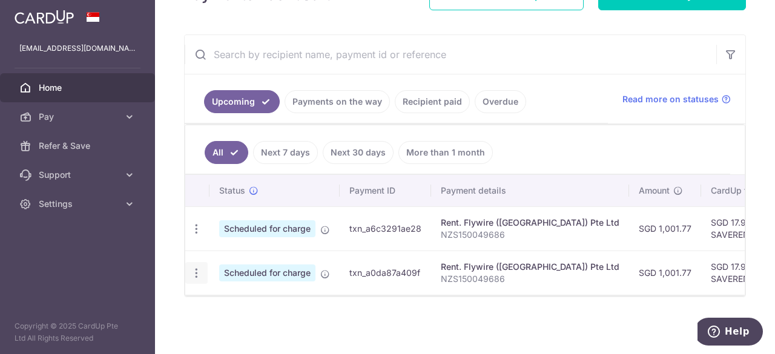
click at [196, 267] on icon "button" at bounding box center [196, 273] width 13 height 13
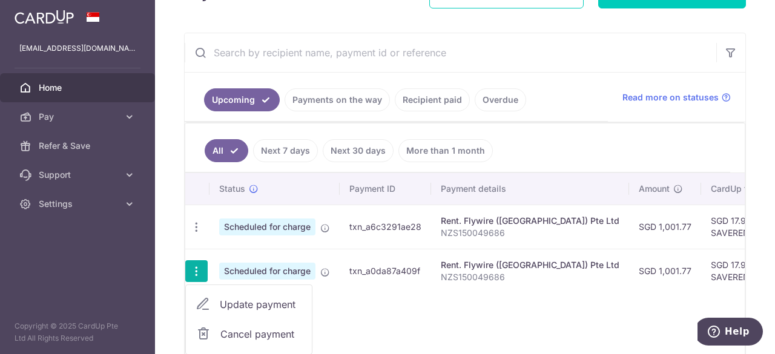
click at [243, 331] on span "Cancel payment" at bounding box center [260, 334] width 81 height 15
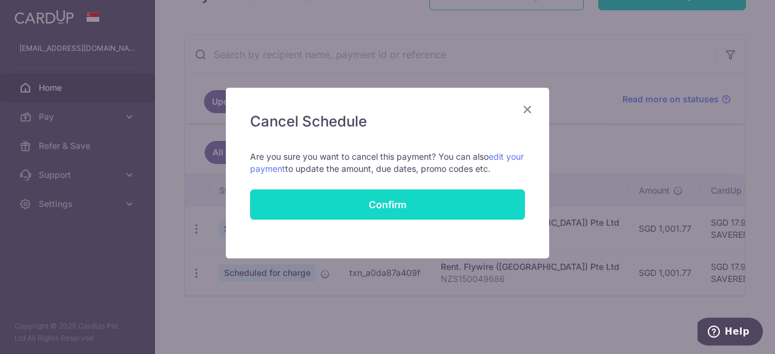
click at [347, 209] on button "Confirm" at bounding box center [387, 205] width 275 height 30
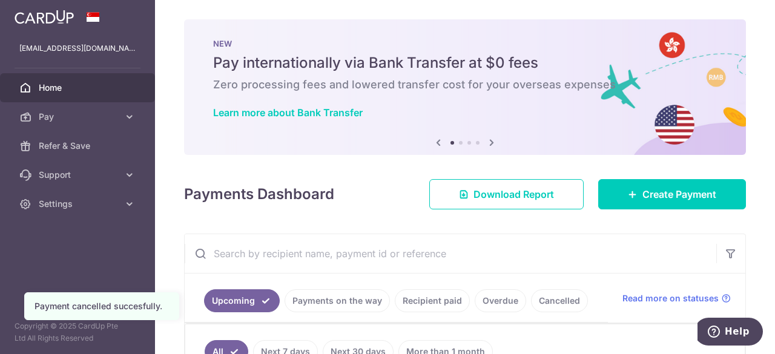
scroll to position [157, 0]
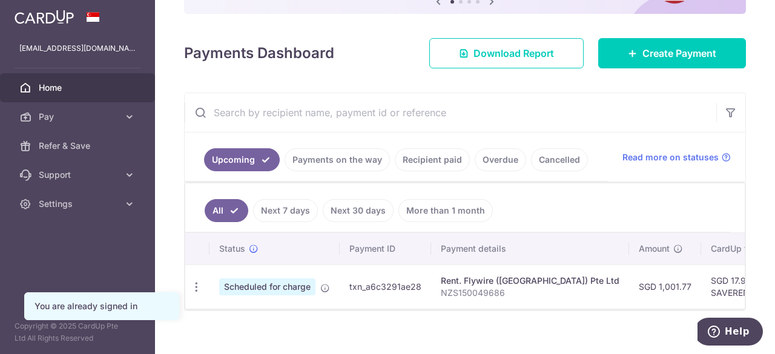
scroll to position [142, 0]
click at [196, 280] on icon "button" at bounding box center [196, 286] width 13 height 13
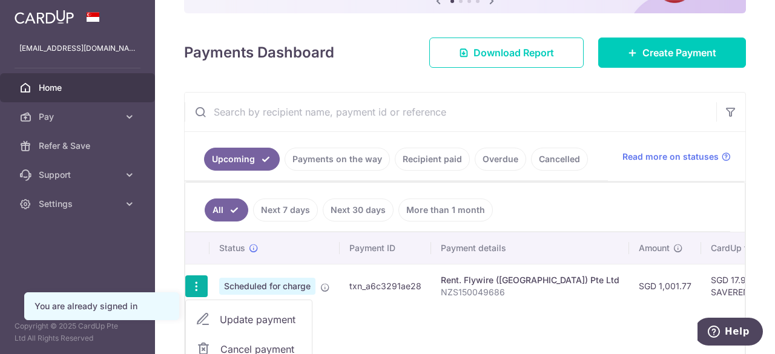
click at [242, 313] on span "Update payment" at bounding box center [261, 320] width 82 height 15
radio input "true"
type input "1,001.77"
type input "[DATE]"
type input "NZS150049686"
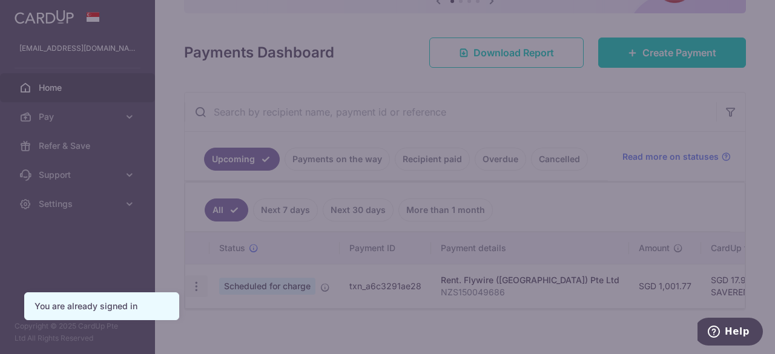
type input "SAVERENT179"
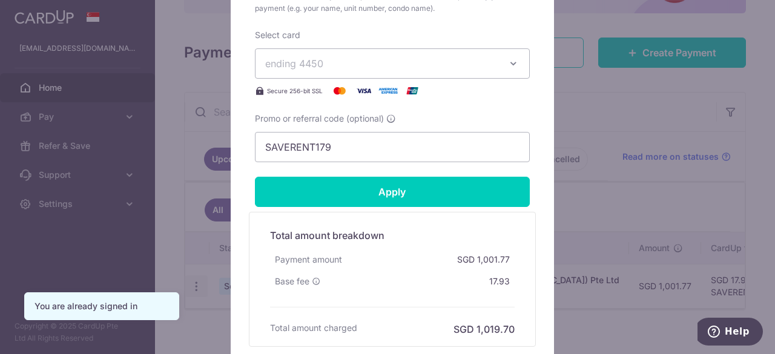
scroll to position [624, 0]
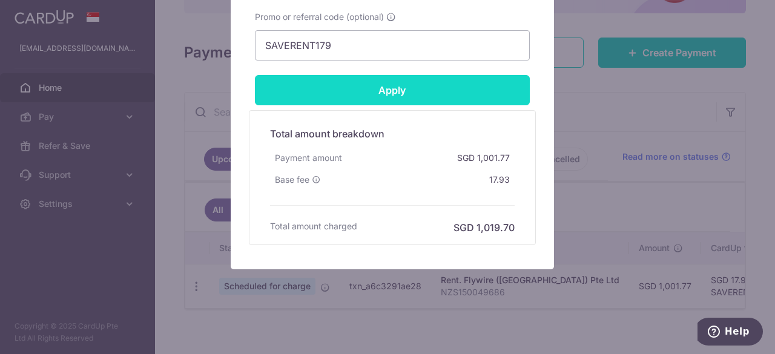
click at [374, 93] on input "Apply" at bounding box center [392, 90] width 275 height 30
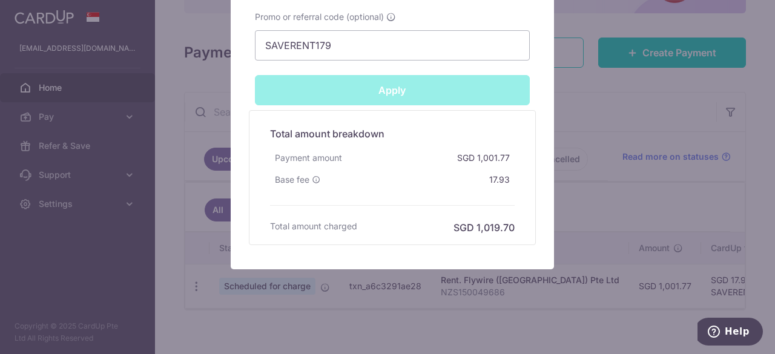
type input "Successfully Applied"
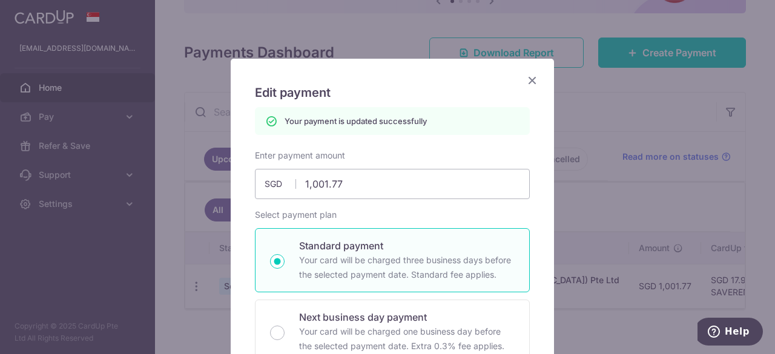
scroll to position [0, 0]
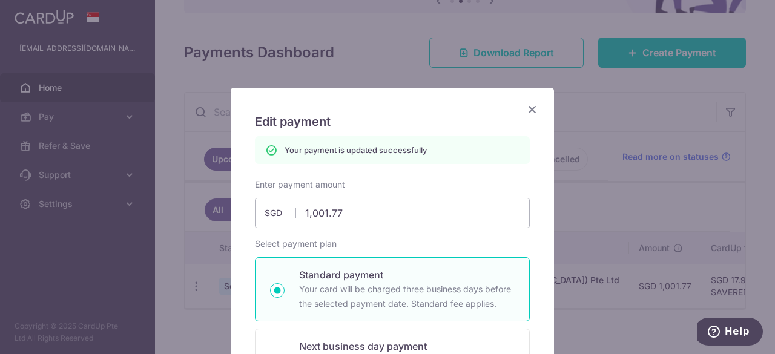
click at [531, 111] on icon "Close" at bounding box center [532, 109] width 15 height 15
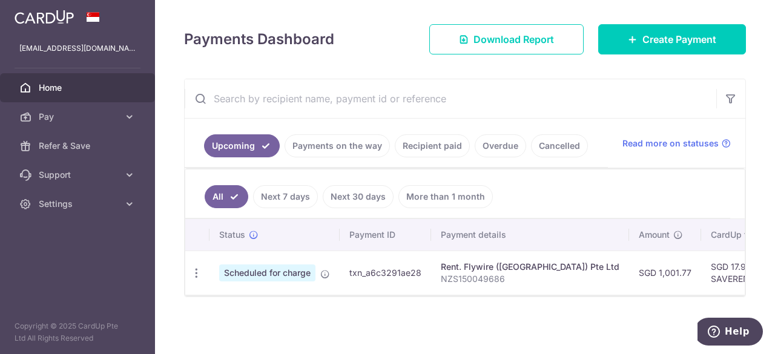
scroll to position [0, 304]
